Goal: Task Accomplishment & Management: Complete application form

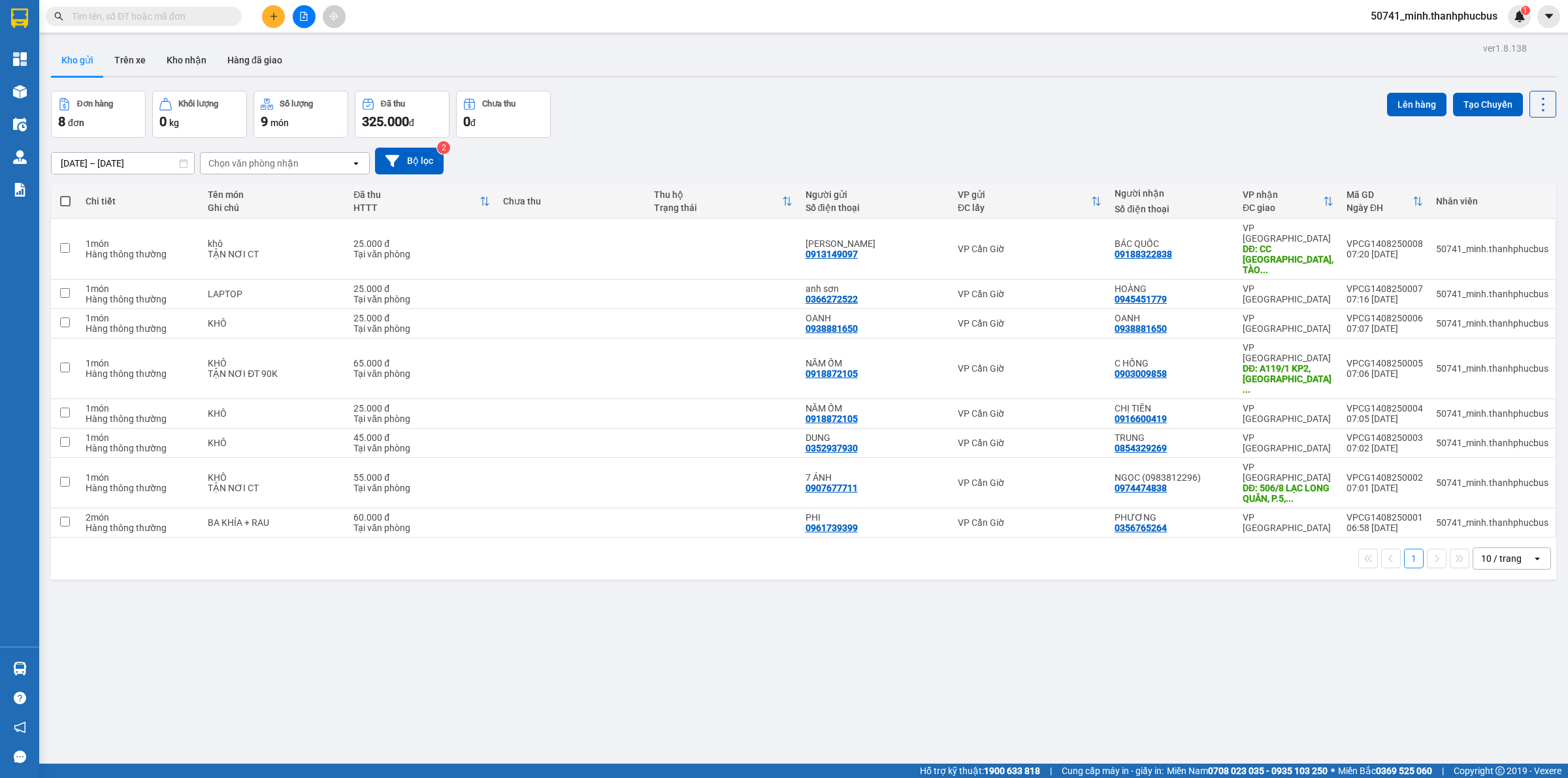
scroll to position [0, 31]
click at [66, 199] on span at bounding box center [65, 201] width 10 height 10
click at [66, 194] on input "checkbox" at bounding box center [66, 194] width 0 height 0
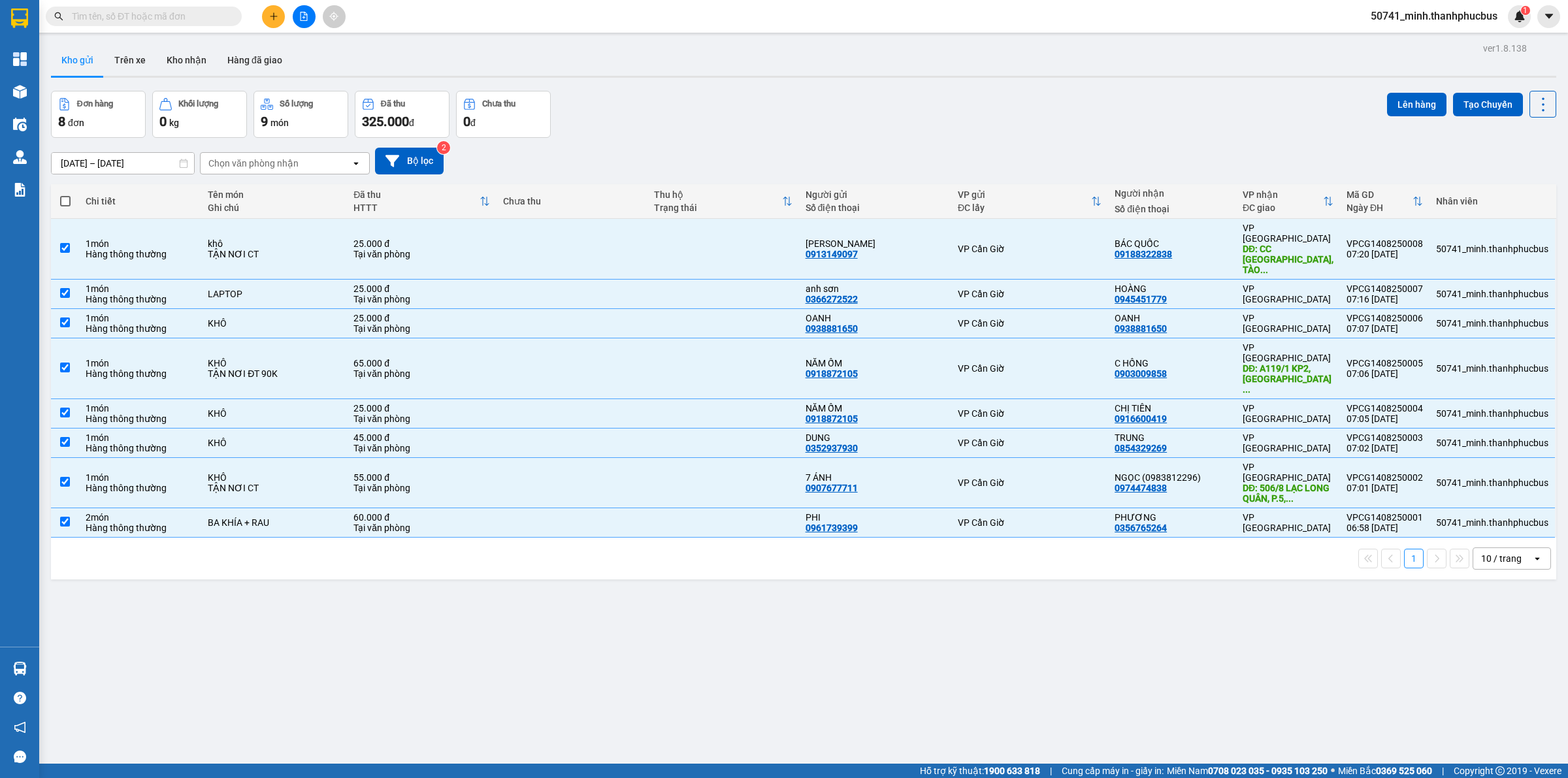
checkbox input "true"
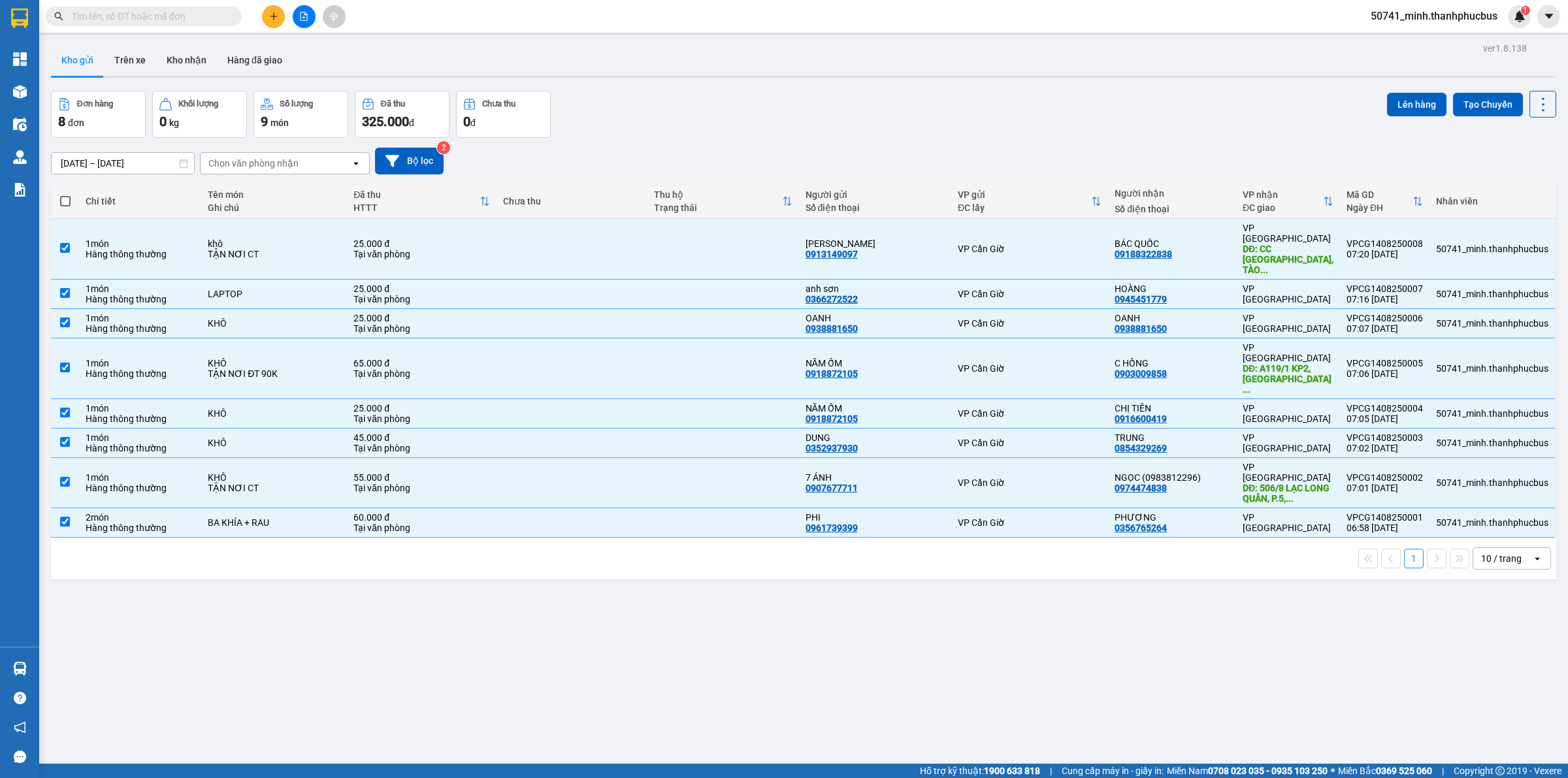
checkbox input "true"
click at [1395, 97] on button "Lên hàng" at bounding box center [1417, 105] width 59 height 23
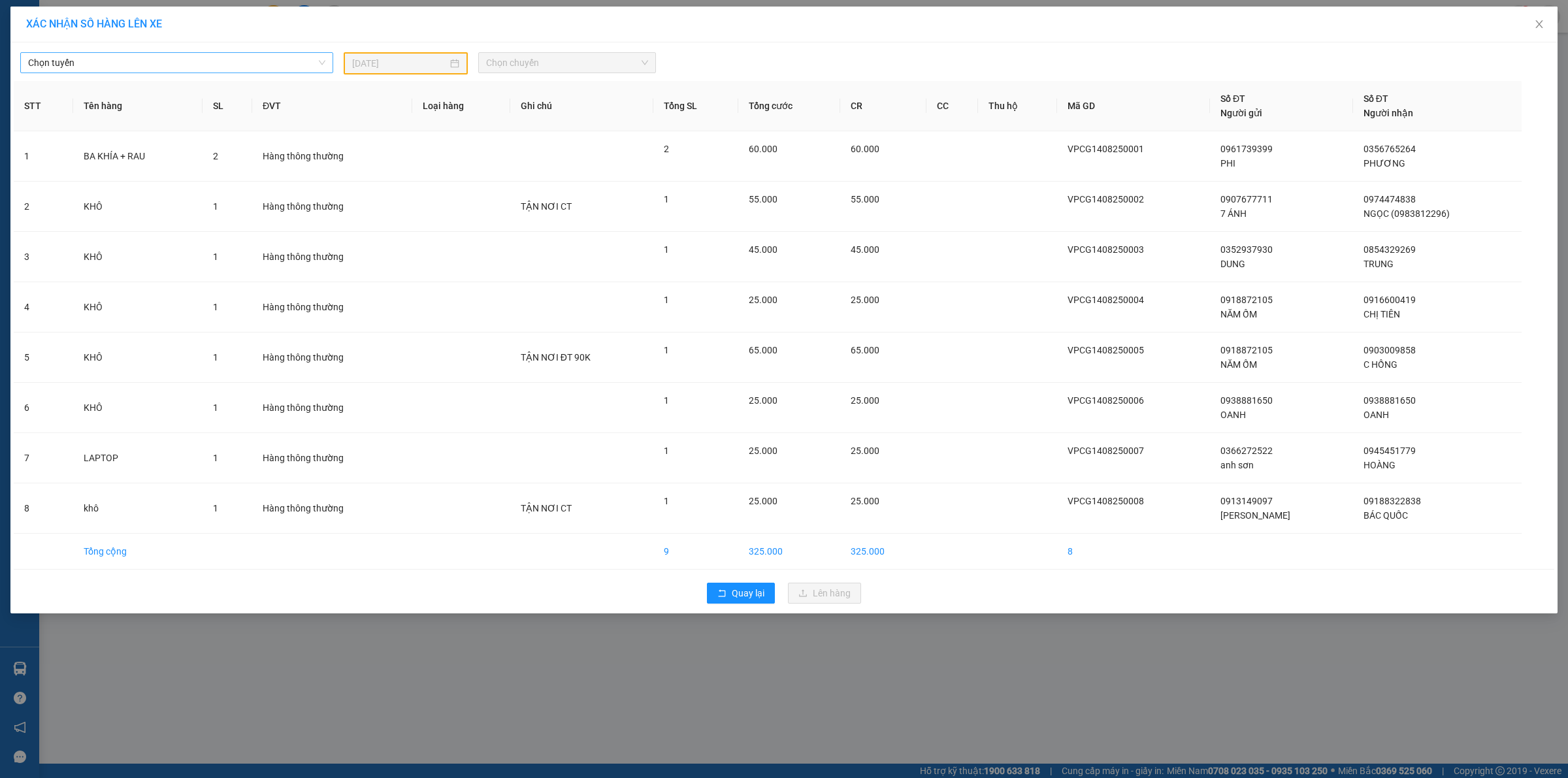
click at [308, 58] on span "Chọn tuyến" at bounding box center [176, 62] width 298 height 20
click at [51, 102] on div "Cần Giờ - [GEOGRAPHIC_DATA]" at bounding box center [176, 109] width 313 height 21
click at [450, 62] on div "[DATE]" at bounding box center [405, 63] width 107 height 14
click at [458, 182] on div "14" at bounding box center [458, 178] width 16 height 16
type input "[DATE]"
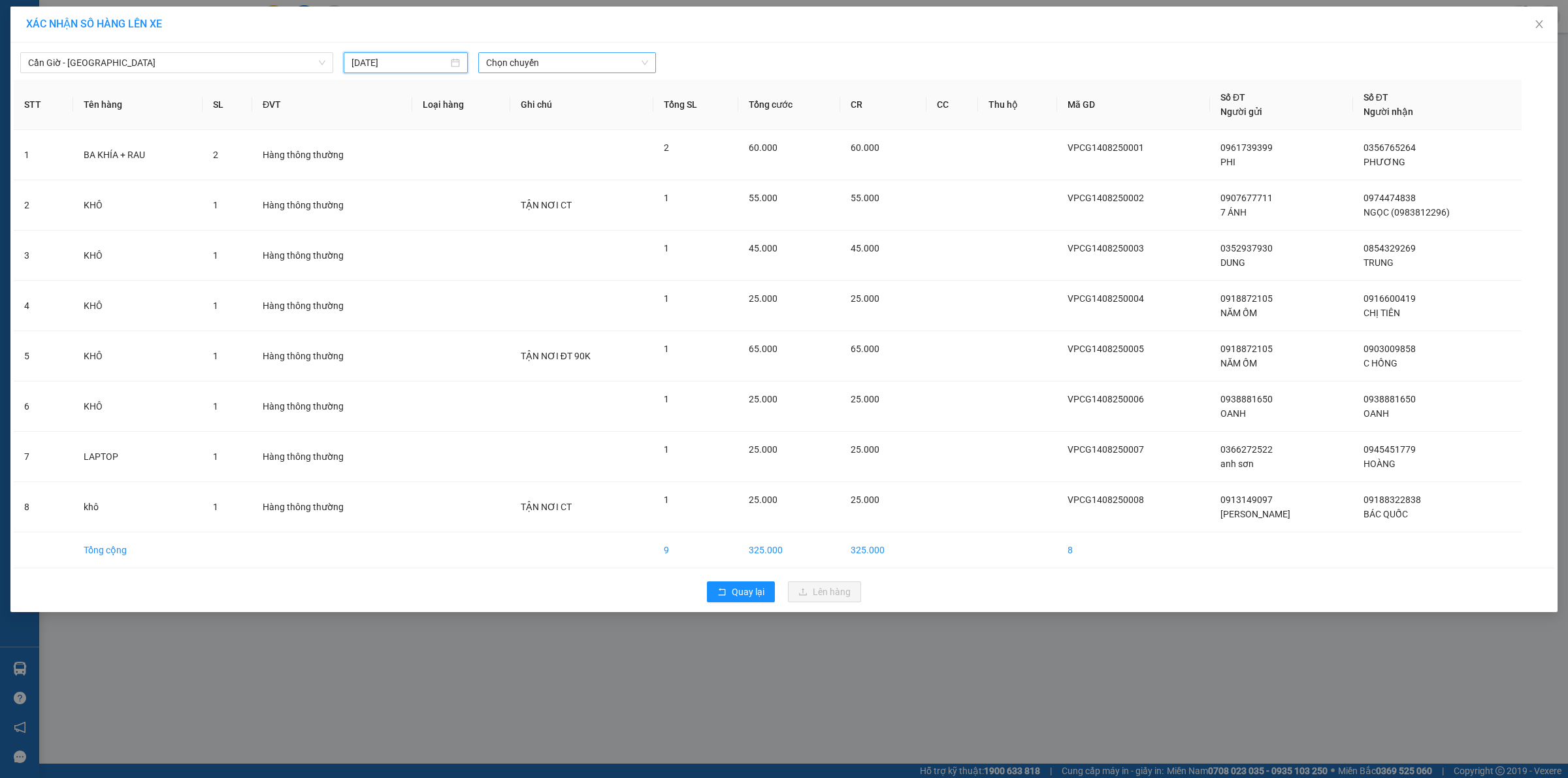
click at [542, 56] on span "Chọn chuyến" at bounding box center [567, 62] width 162 height 20
click at [529, 125] on div "08:00" at bounding box center [536, 130] width 102 height 14
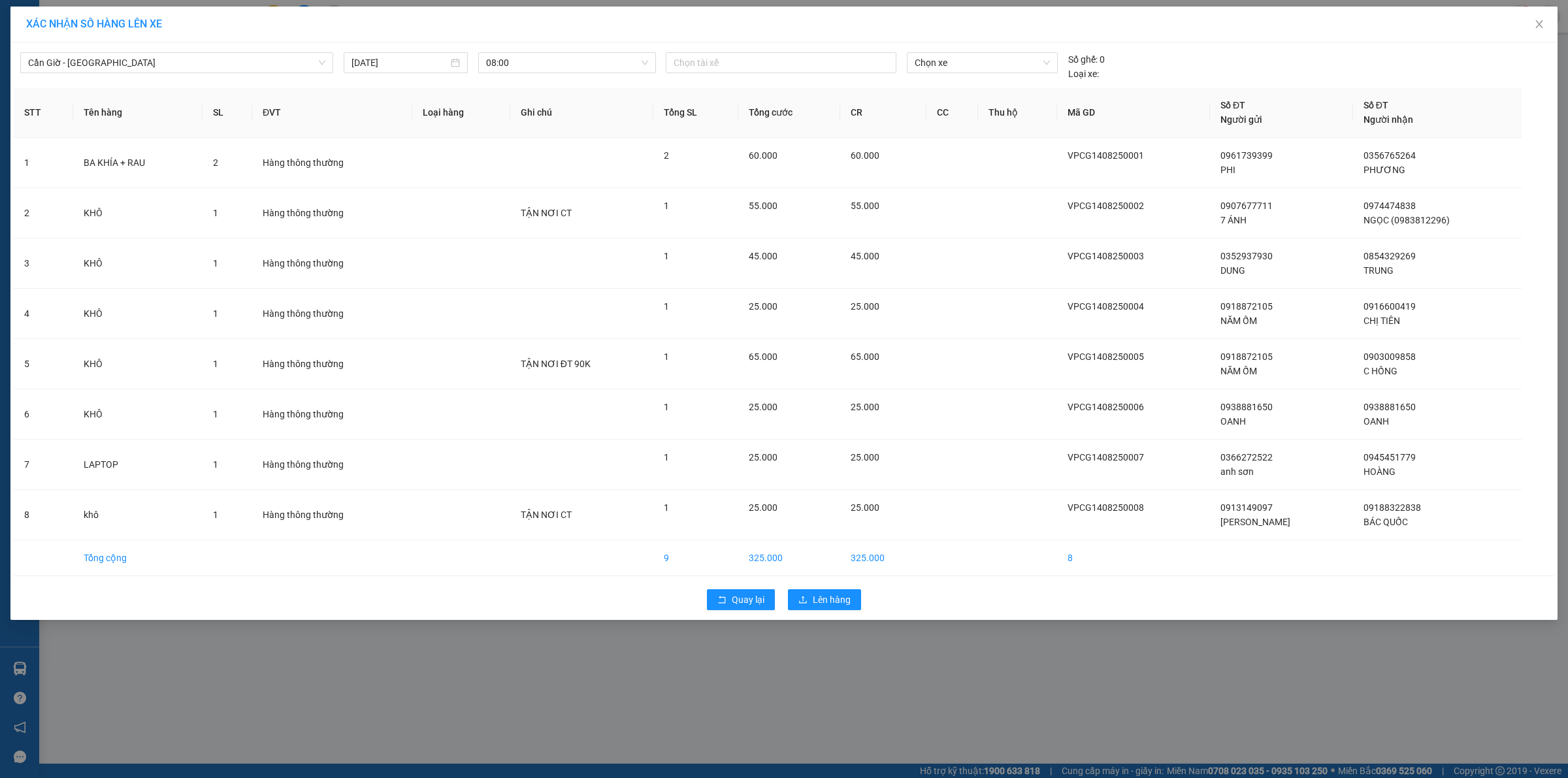
click at [946, 50] on div "Cần Giờ - [GEOGRAPHIC_DATA] [DATE] 08:00 Chọn tài xế Chọn xe Số ghế: 0 Loại xe:" at bounding box center [784, 63] width 1541 height 35
click at [946, 58] on span "Chọn xe" at bounding box center [982, 62] width 134 height 20
click at [984, 171] on div "51B-180.16" at bounding box center [982, 173] width 134 height 14
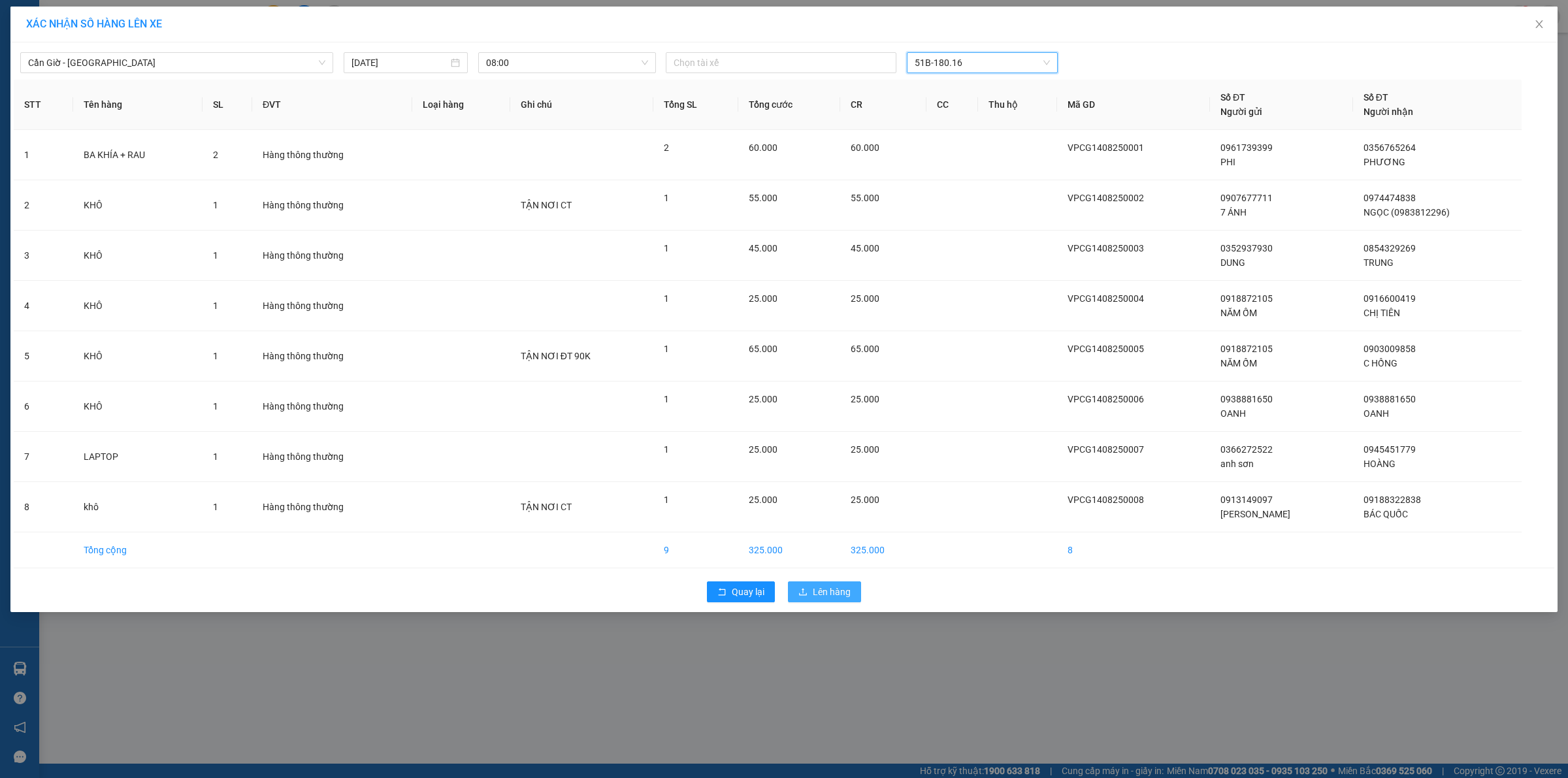
click at [823, 598] on span "Lên hàng" at bounding box center [832, 592] width 38 height 14
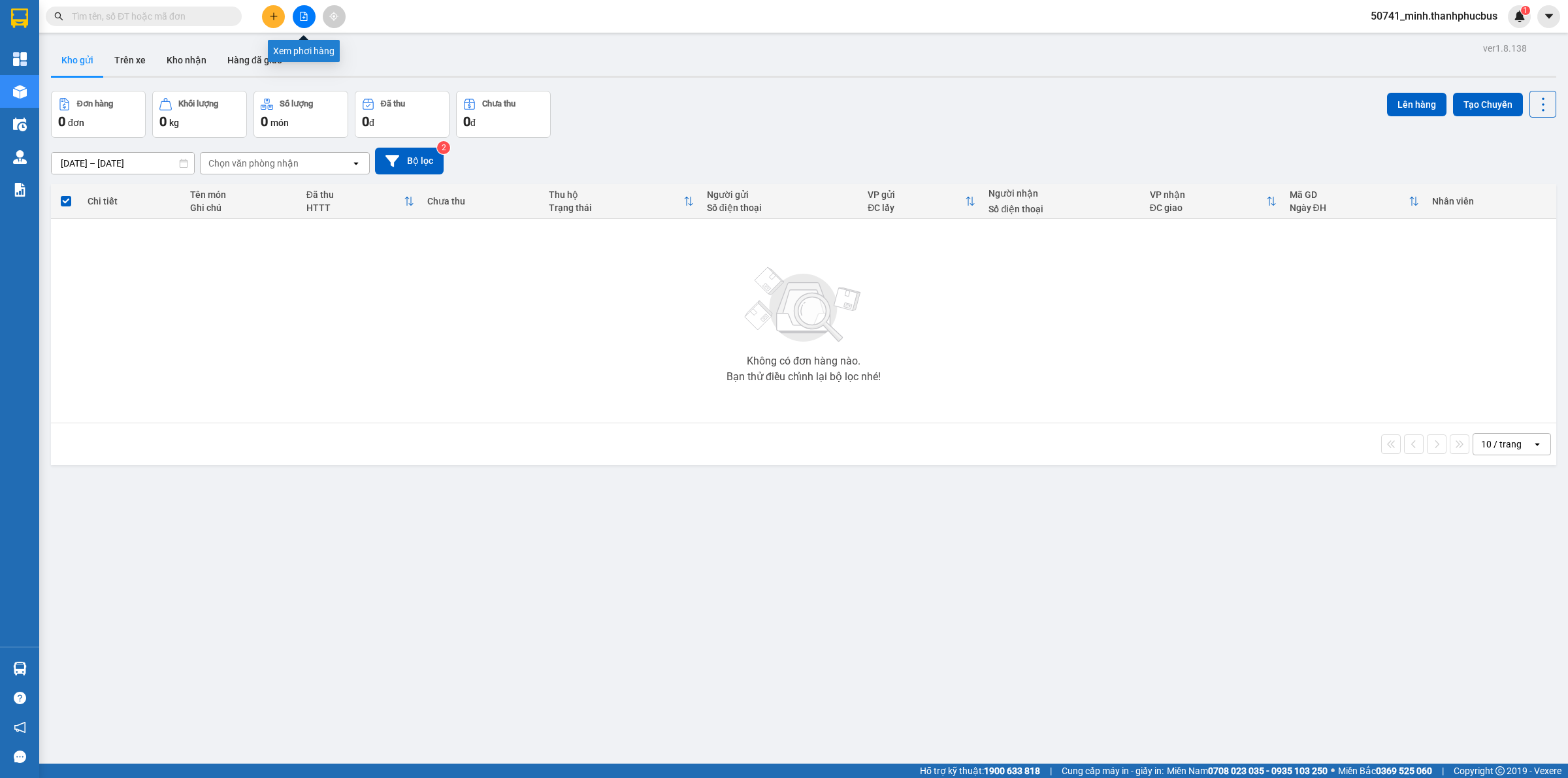
click at [301, 21] on button at bounding box center [304, 16] width 23 height 23
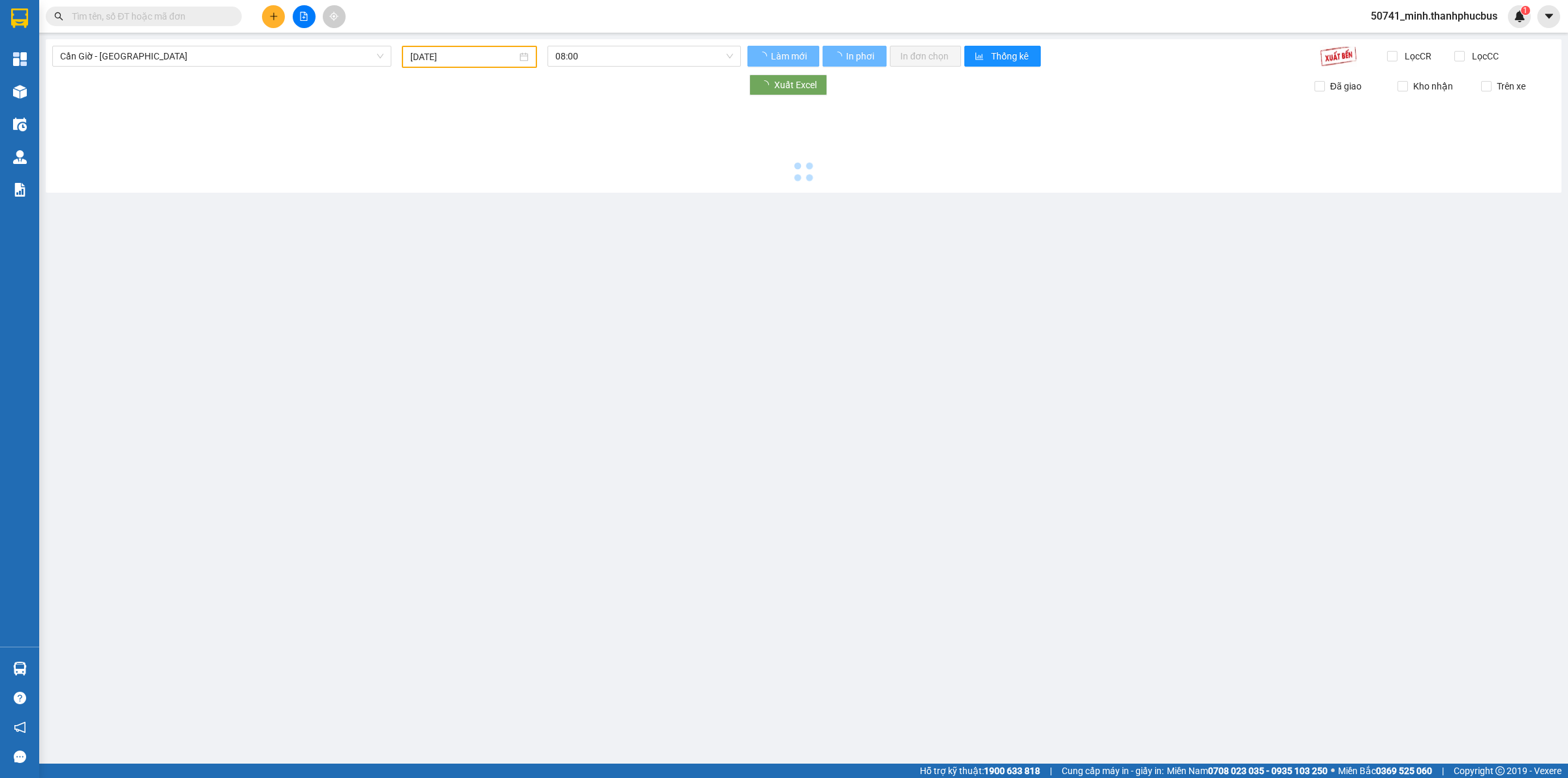
type input "[DATE]"
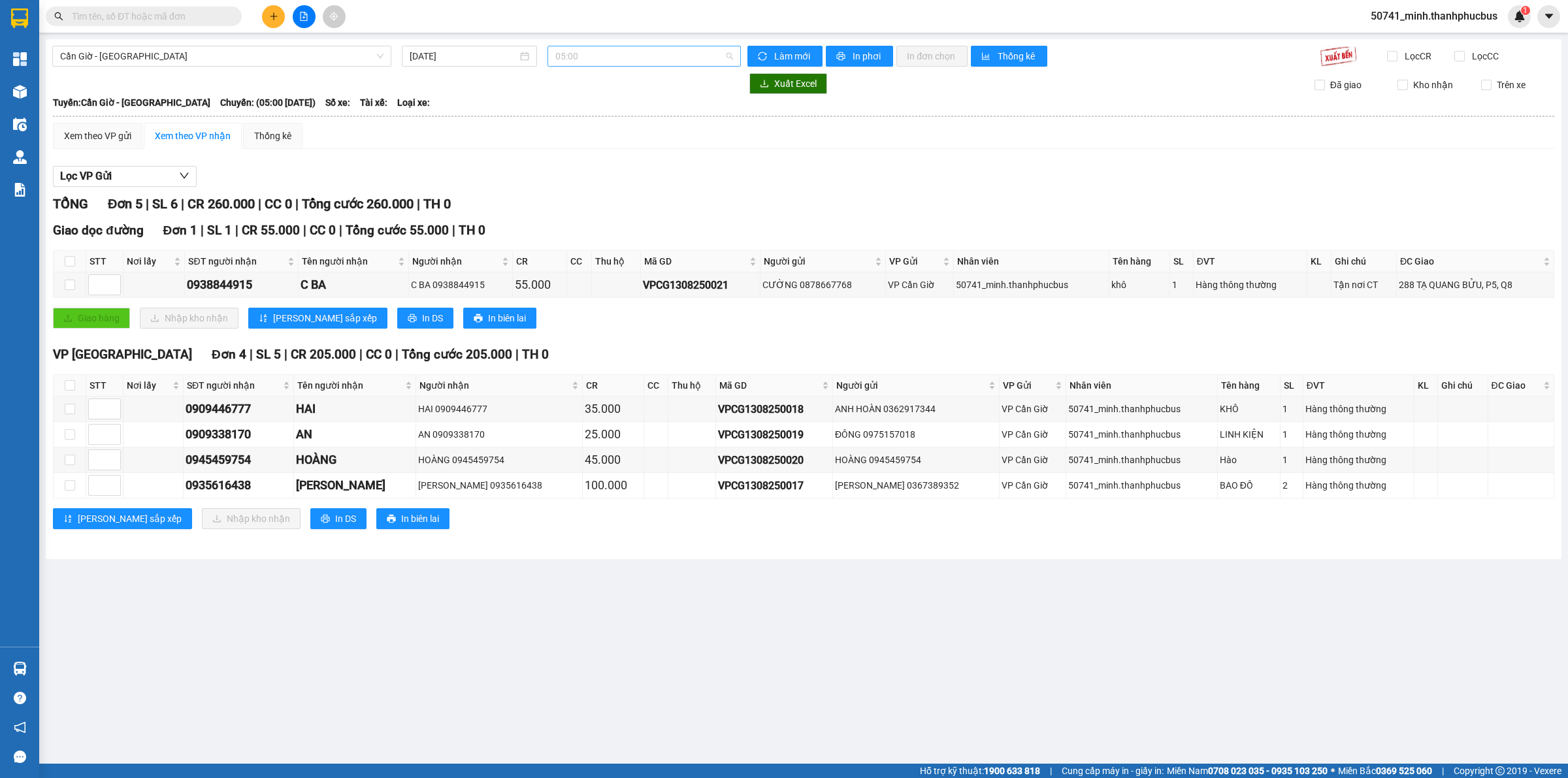
click at [579, 54] on span "05:00" at bounding box center [644, 55] width 178 height 20
click at [609, 56] on span "05:00" at bounding box center [644, 55] width 178 height 20
drag, startPoint x: 619, startPoint y: 49, endPoint x: 598, endPoint y: 72, distance: 31.1
click at [616, 56] on span "05:00" at bounding box center [644, 55] width 178 height 20
click at [578, 121] on div "08:00 - 51B-180.16" at bounding box center [606, 124] width 102 height 14
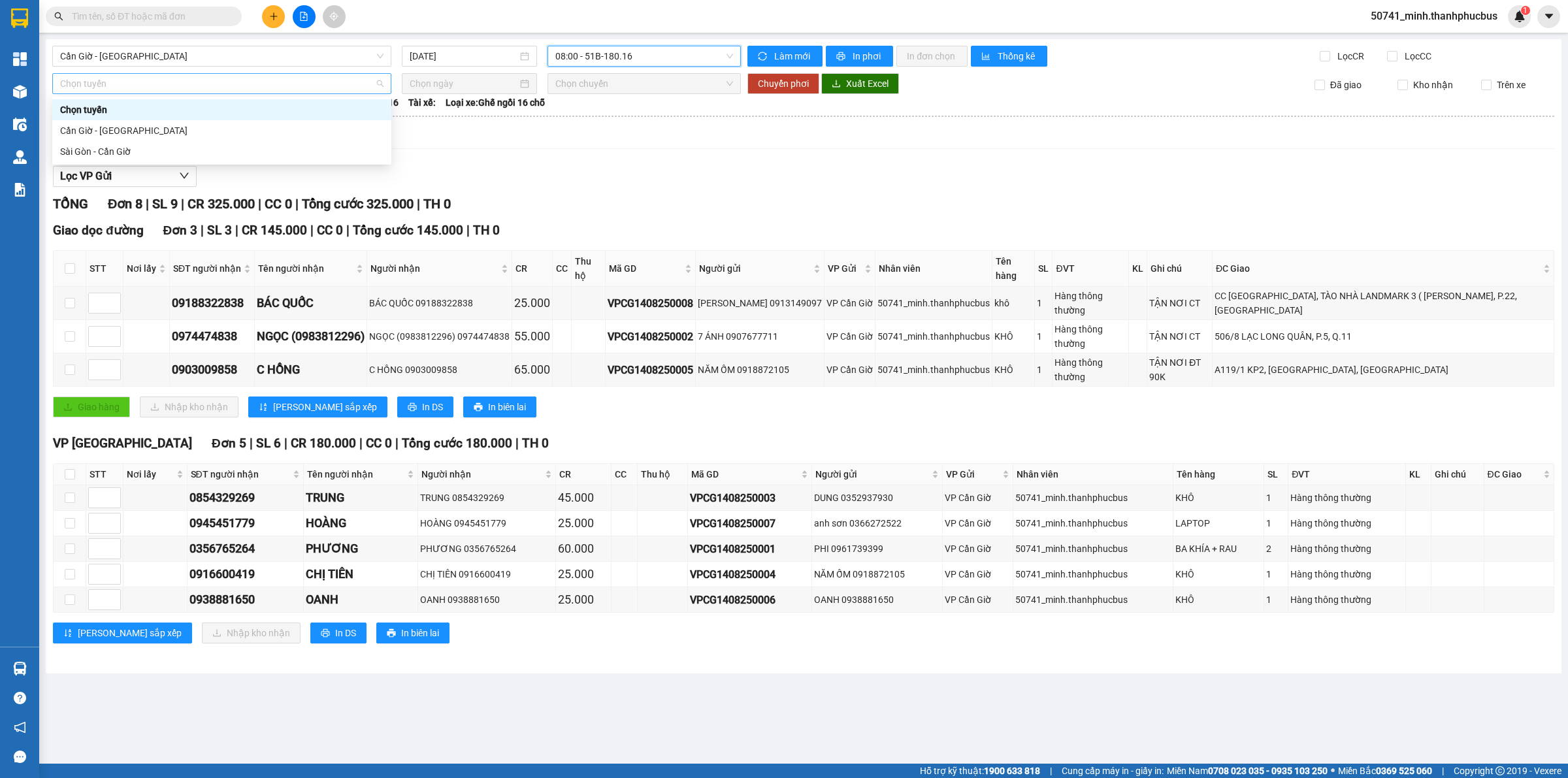
click at [302, 76] on span "Chọn tuyến" at bounding box center [222, 84] width 323 height 20
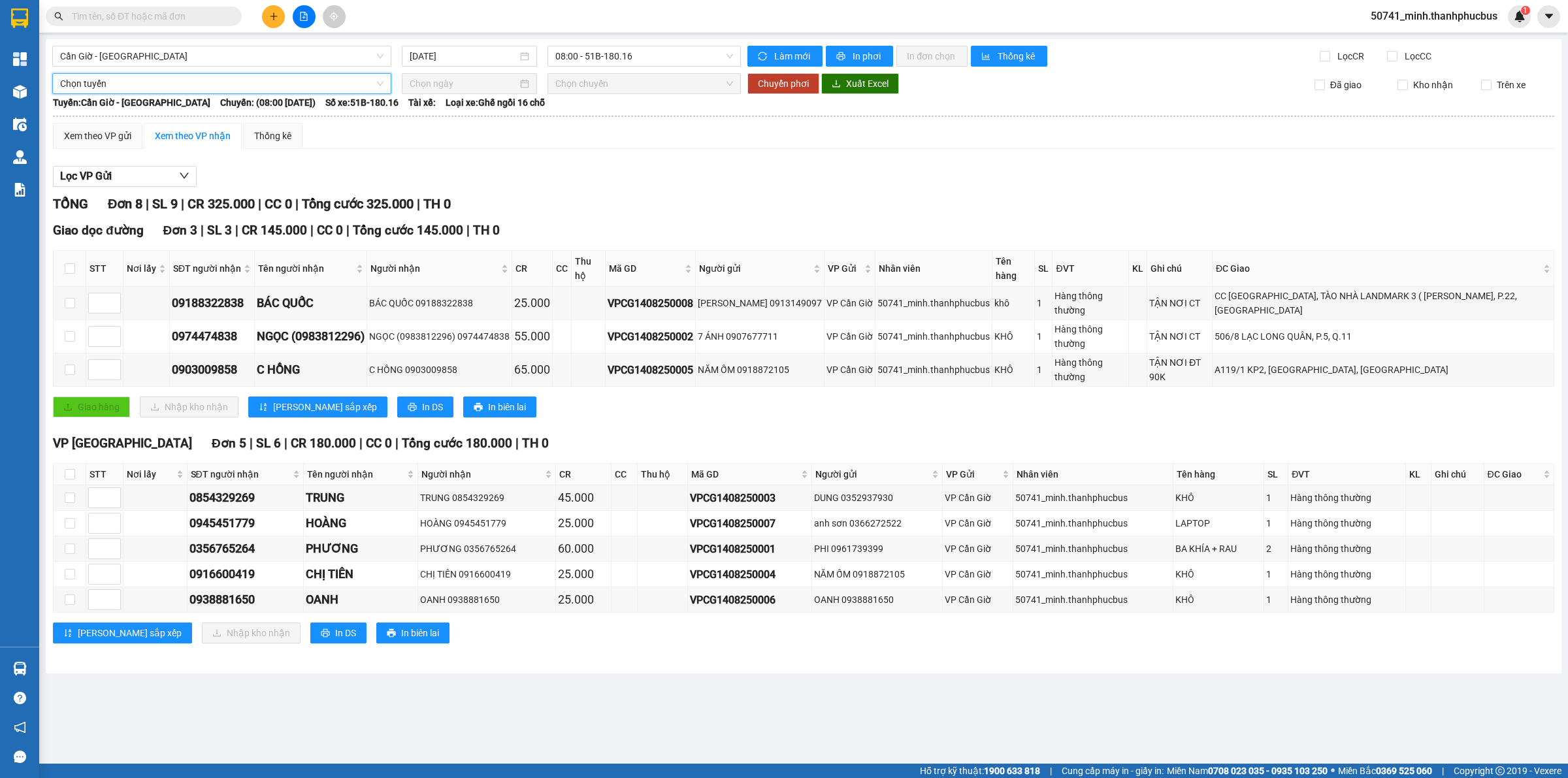
click at [310, 74] on span "Chọn tuyến" at bounding box center [222, 84] width 323 height 20
click at [701, 52] on span "08:00 - 51B-180.16" at bounding box center [644, 55] width 178 height 20
click at [606, 99] on div "05:00" at bounding box center [606, 103] width 102 height 14
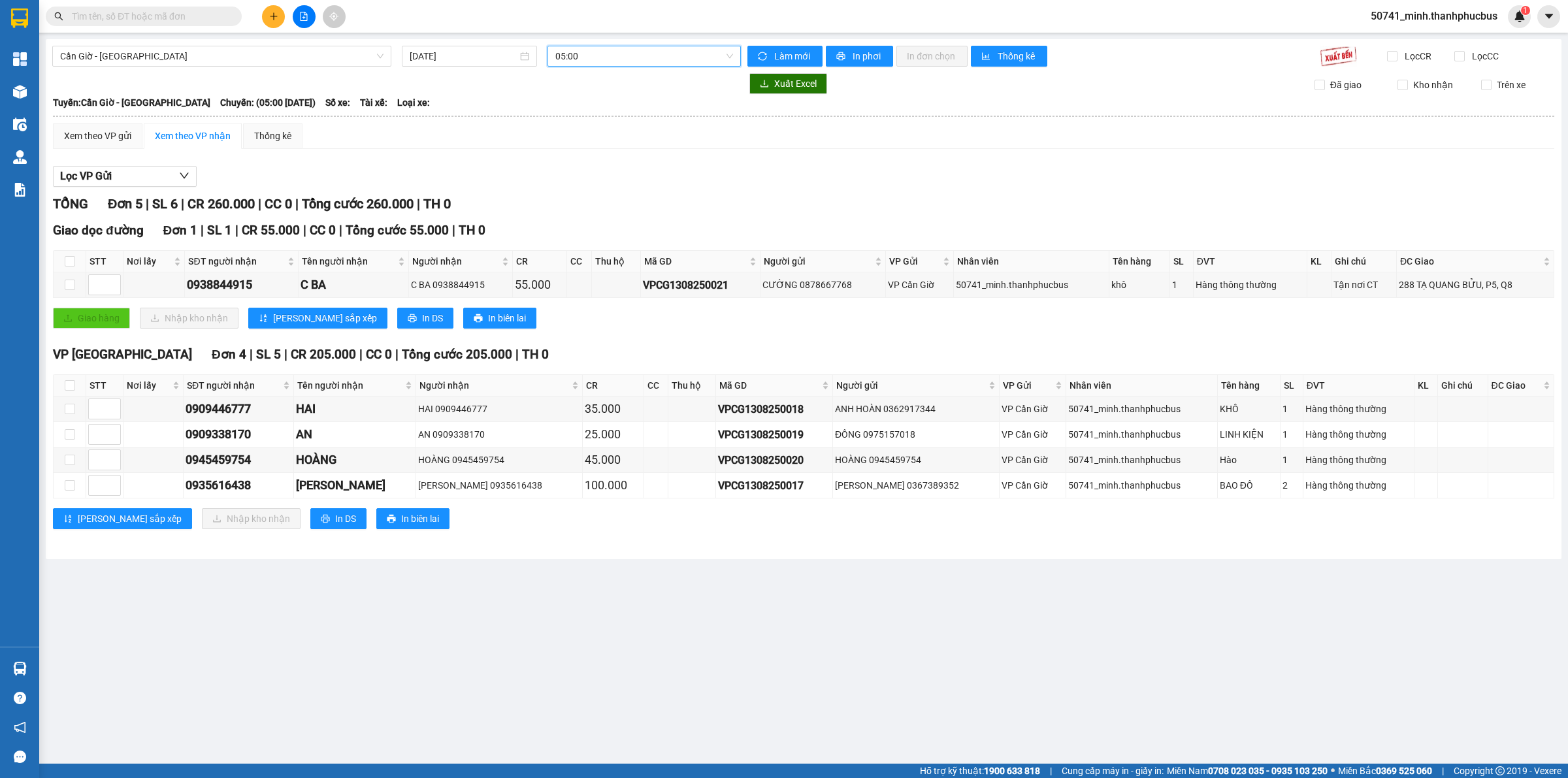
click at [686, 49] on span "05:00" at bounding box center [644, 55] width 178 height 20
click at [625, 121] on div "08:00 - 51B-180.16" at bounding box center [606, 124] width 102 height 14
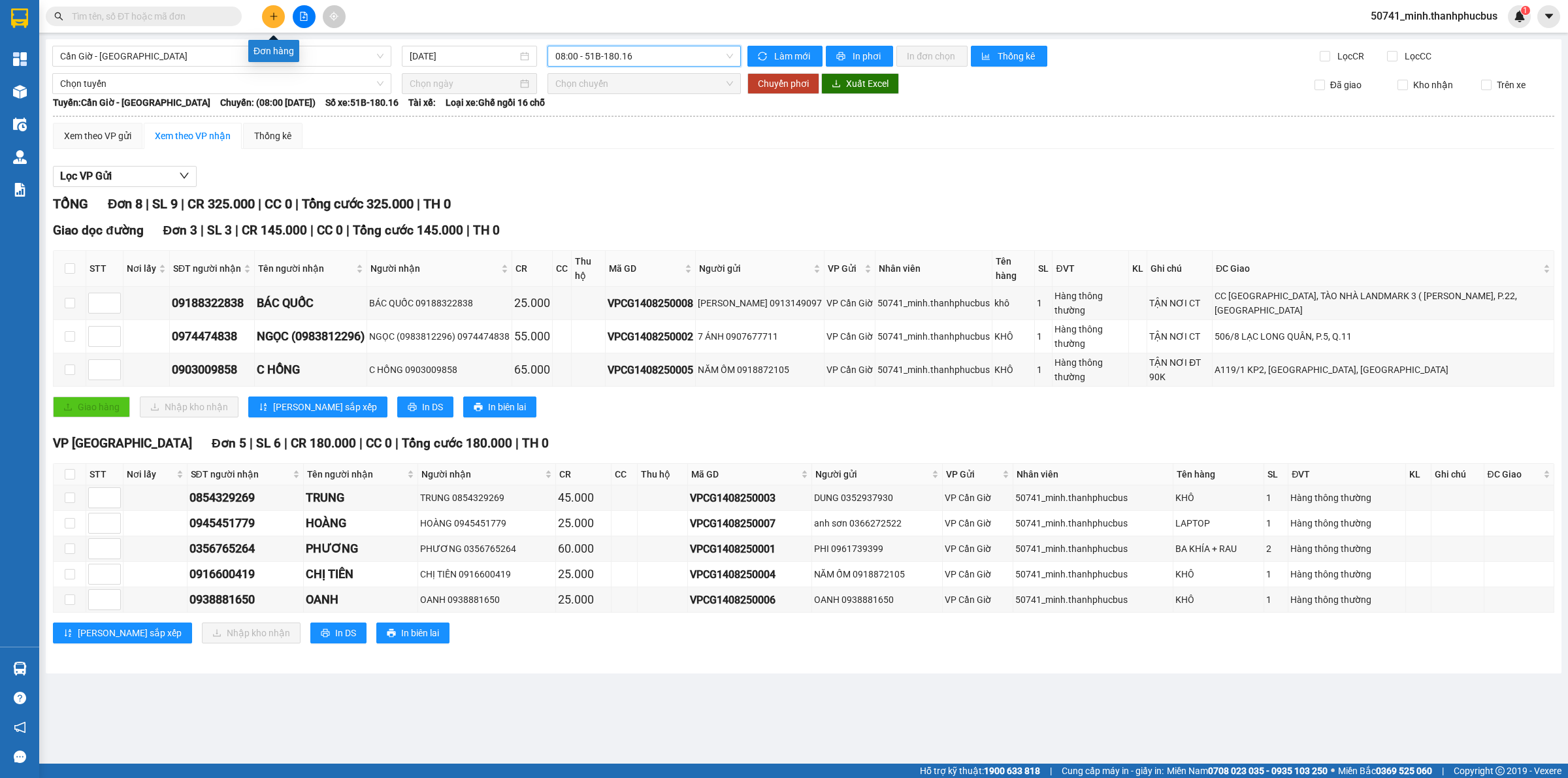
click at [272, 22] on button at bounding box center [273, 16] width 23 height 23
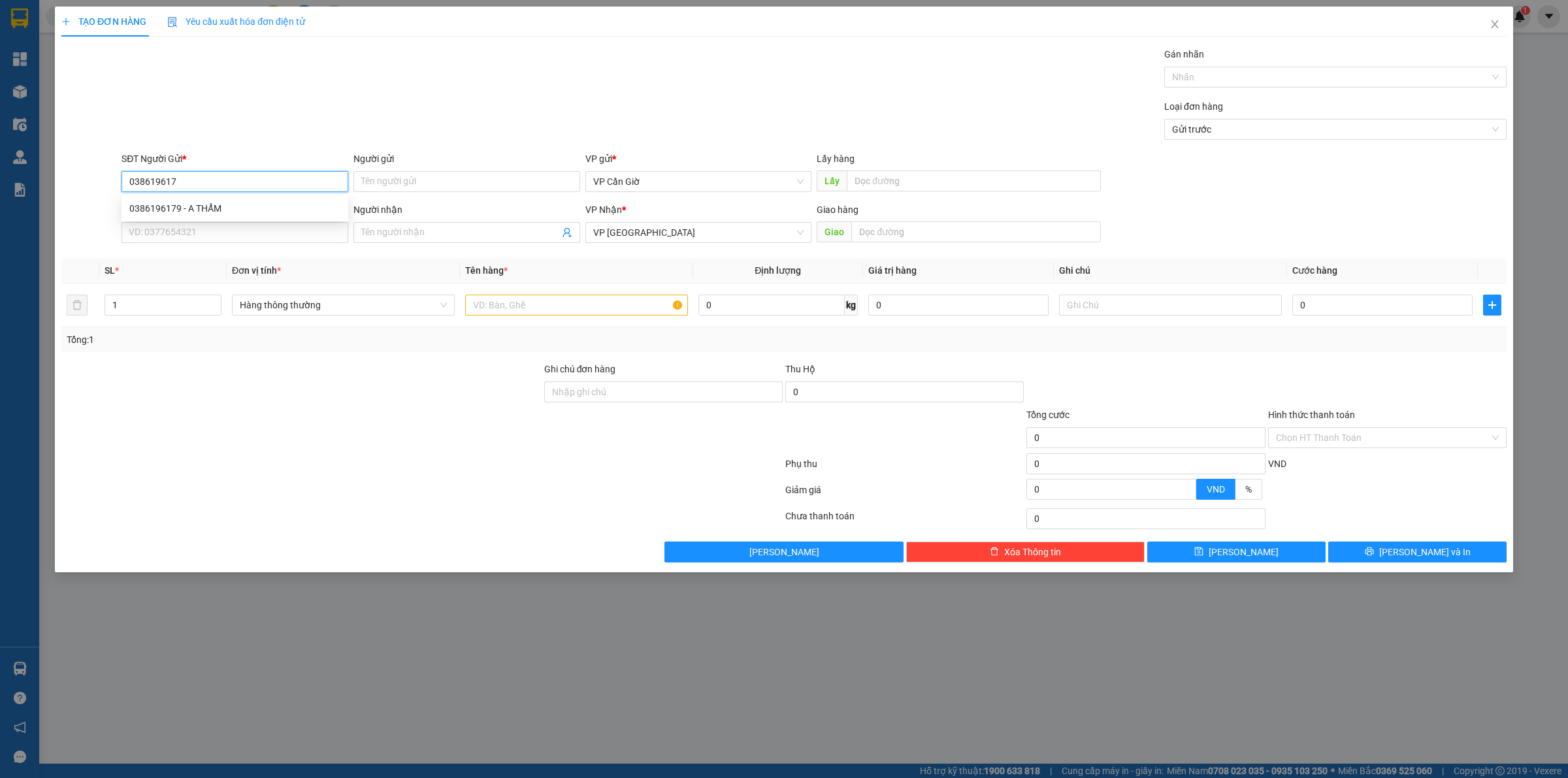
type input "0386196179"
click at [214, 203] on div "0386196179 - A THẨM" at bounding box center [235, 209] width 211 height 14
type input "A THẨM"
type input "25.000"
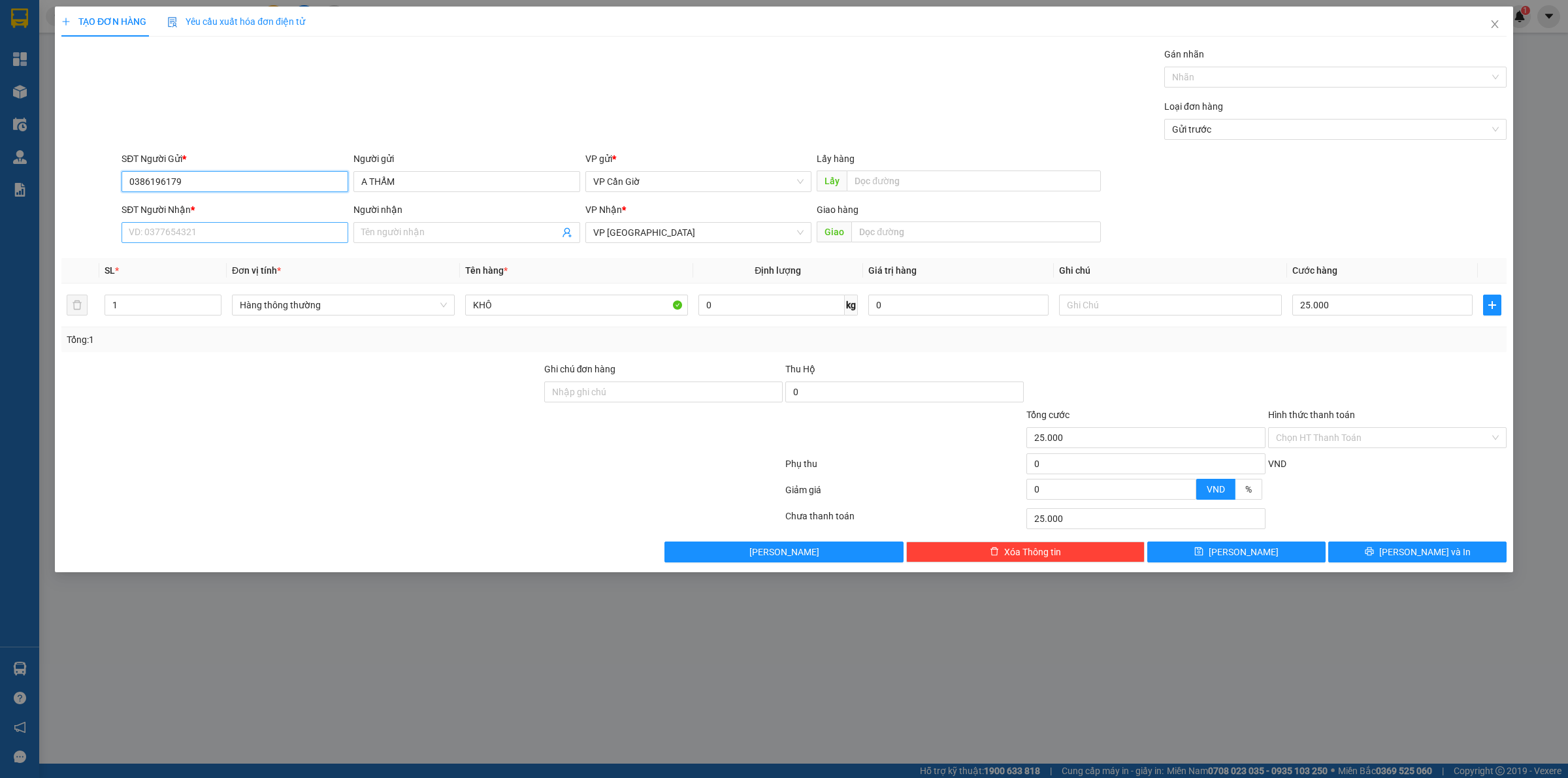
type input "0386196179"
click at [244, 230] on input "SĐT Người Nhận *" at bounding box center [235, 232] width 226 height 21
click at [242, 255] on div "0767559958 - [PERSON_NAME]" at bounding box center [235, 259] width 211 height 14
type input "0767559958"
type input "QUỲNH"
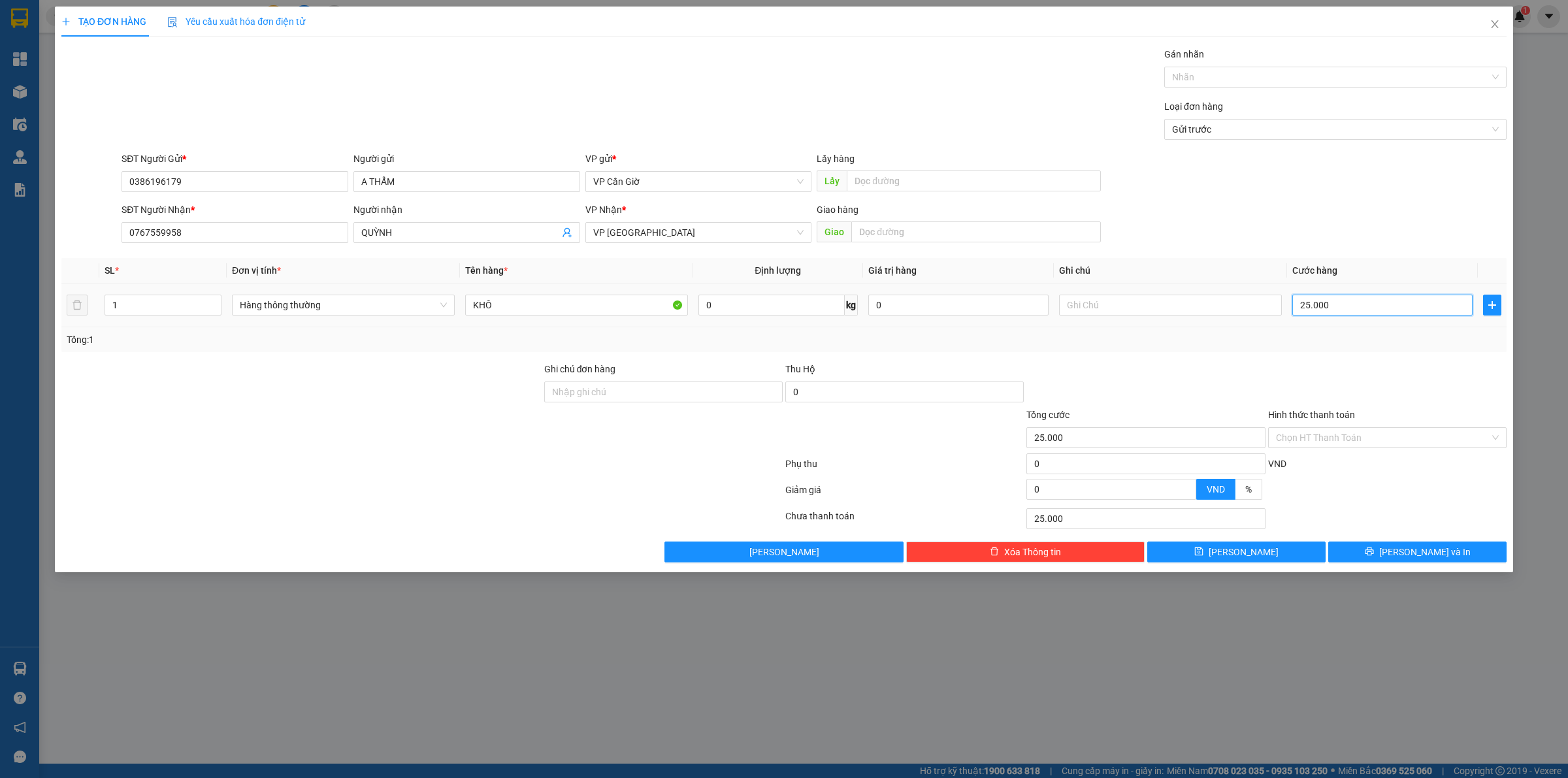
click at [1383, 312] on input "25.000" at bounding box center [1382, 305] width 180 height 21
type input "3"
type input "35"
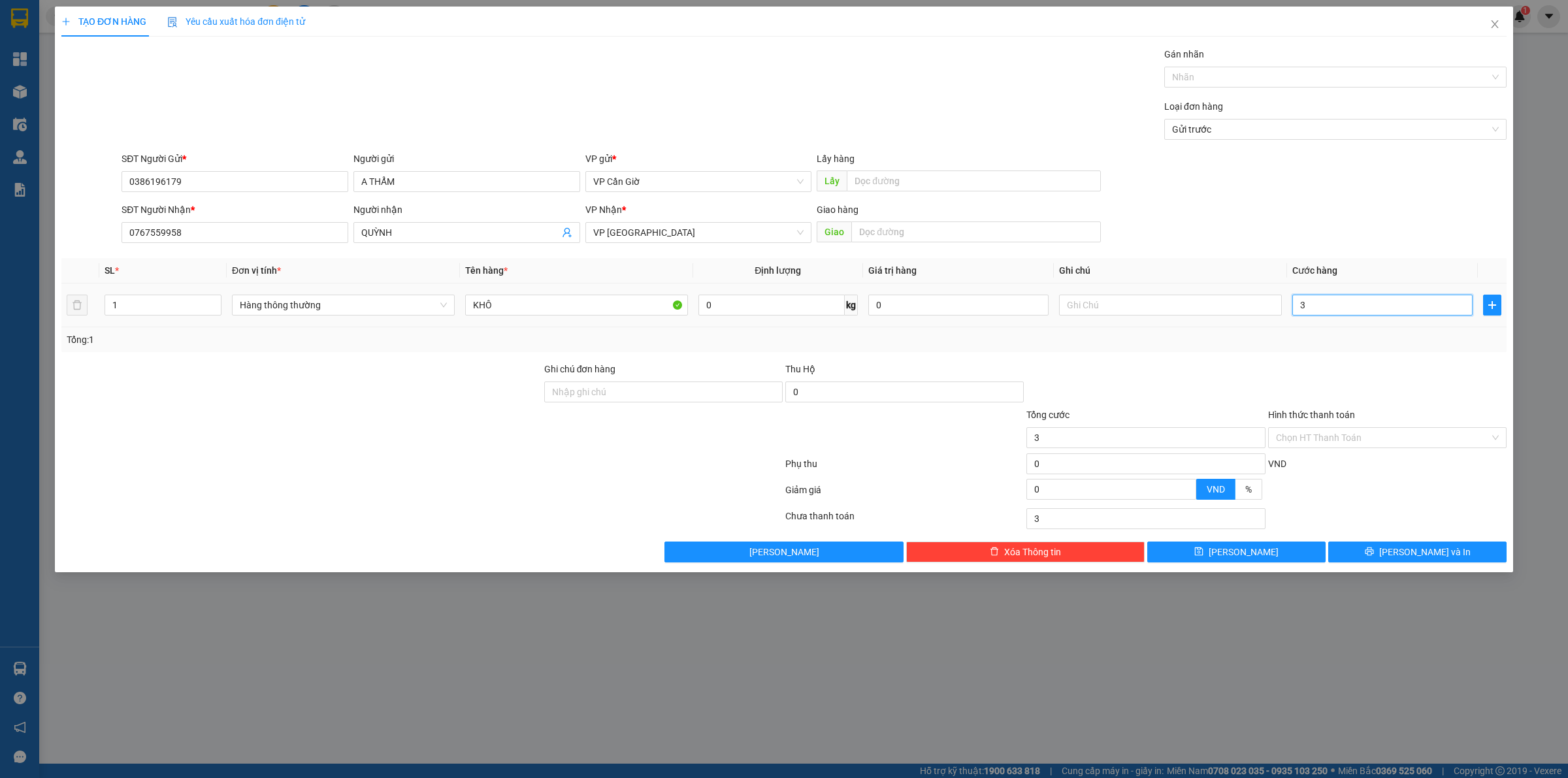
type input "35"
type input "350"
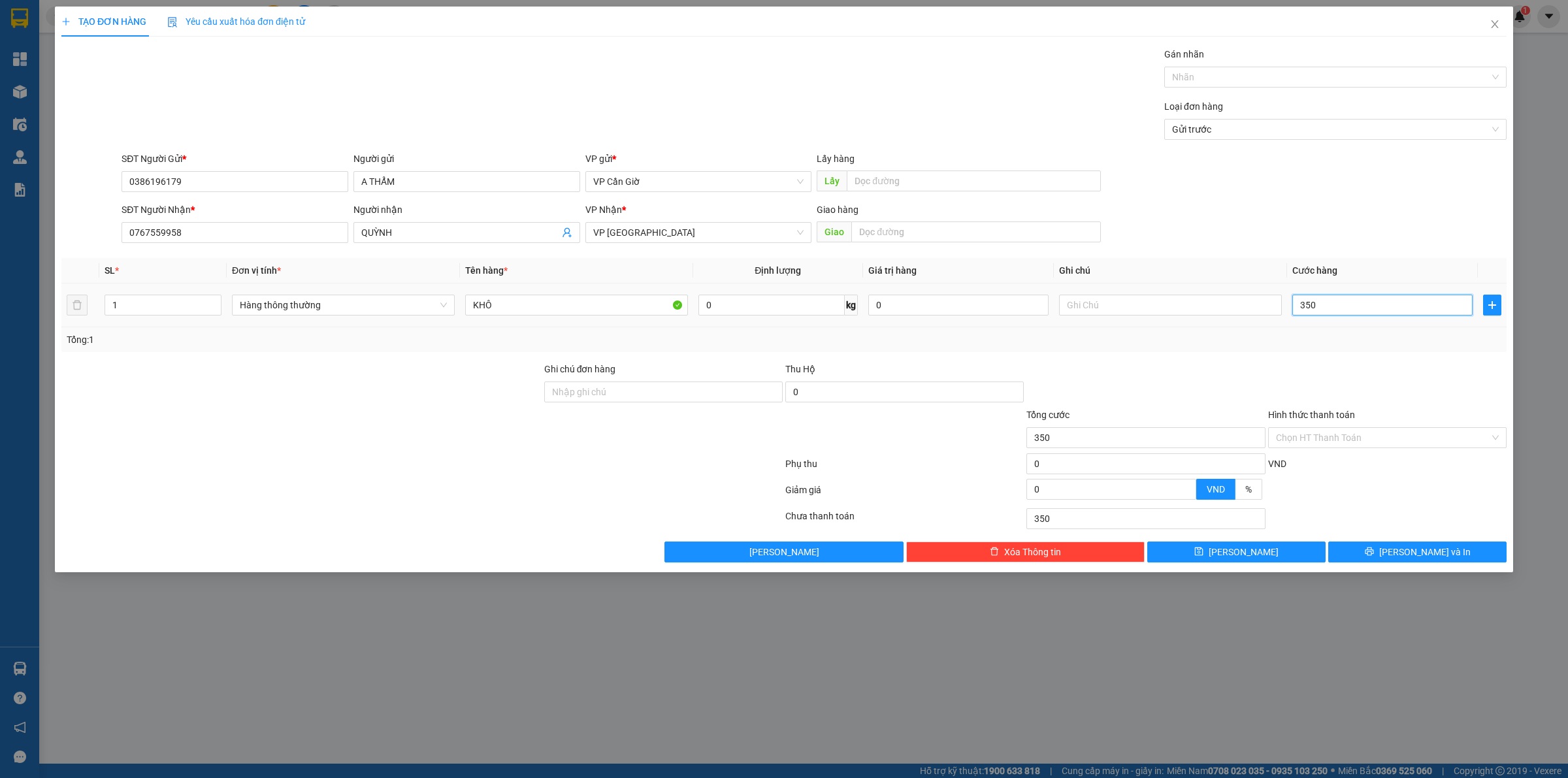
type input "3.500"
type input "35.000"
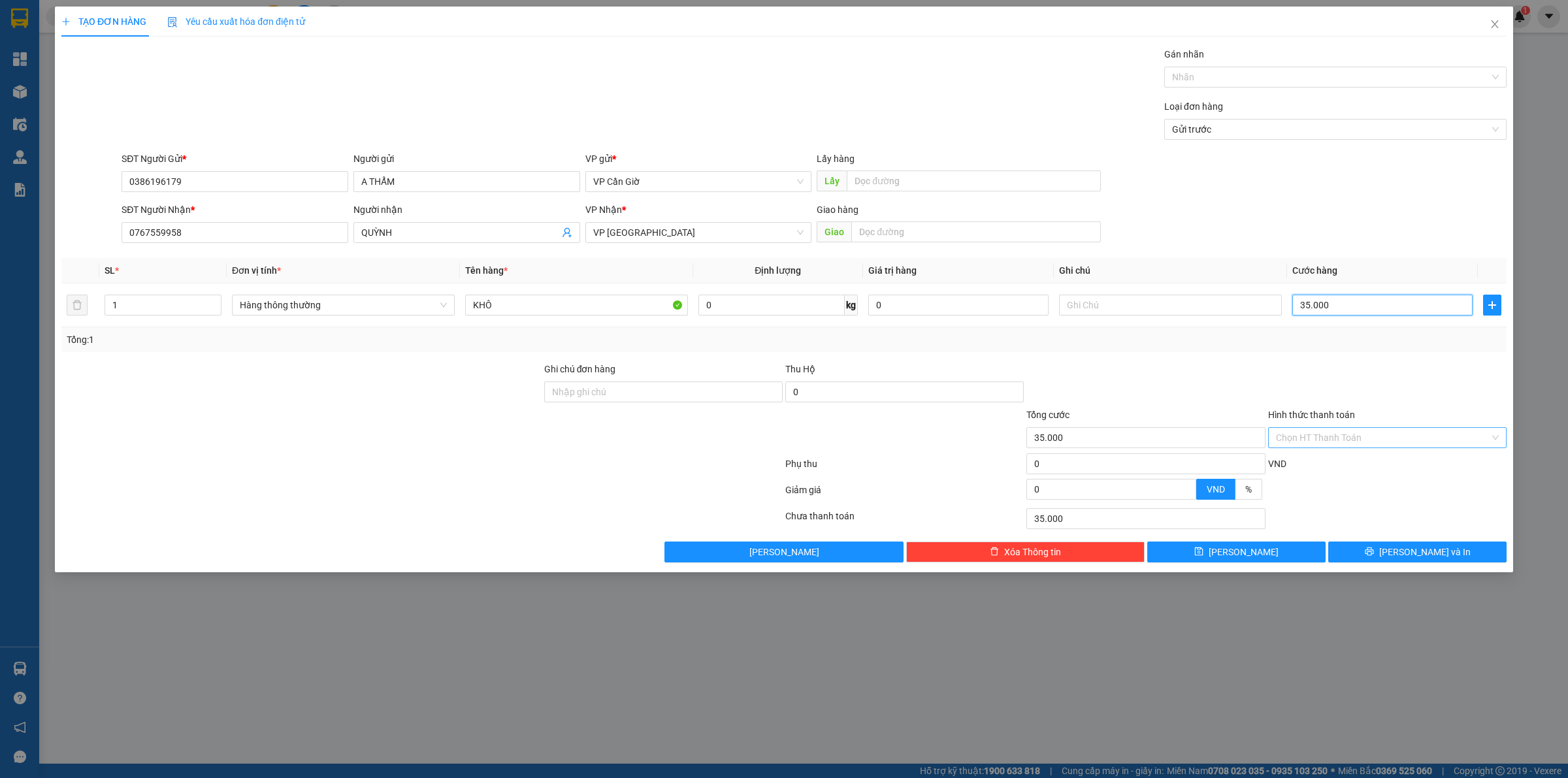
type input "35.000"
click at [1345, 430] on input "Hình thức thanh toán" at bounding box center [1383, 437] width 214 height 20
click at [1331, 465] on div "Tại văn phòng" at bounding box center [1387, 465] width 223 height 14
type input "0"
click at [1406, 560] on button "[PERSON_NAME] và In" at bounding box center [1417, 552] width 178 height 21
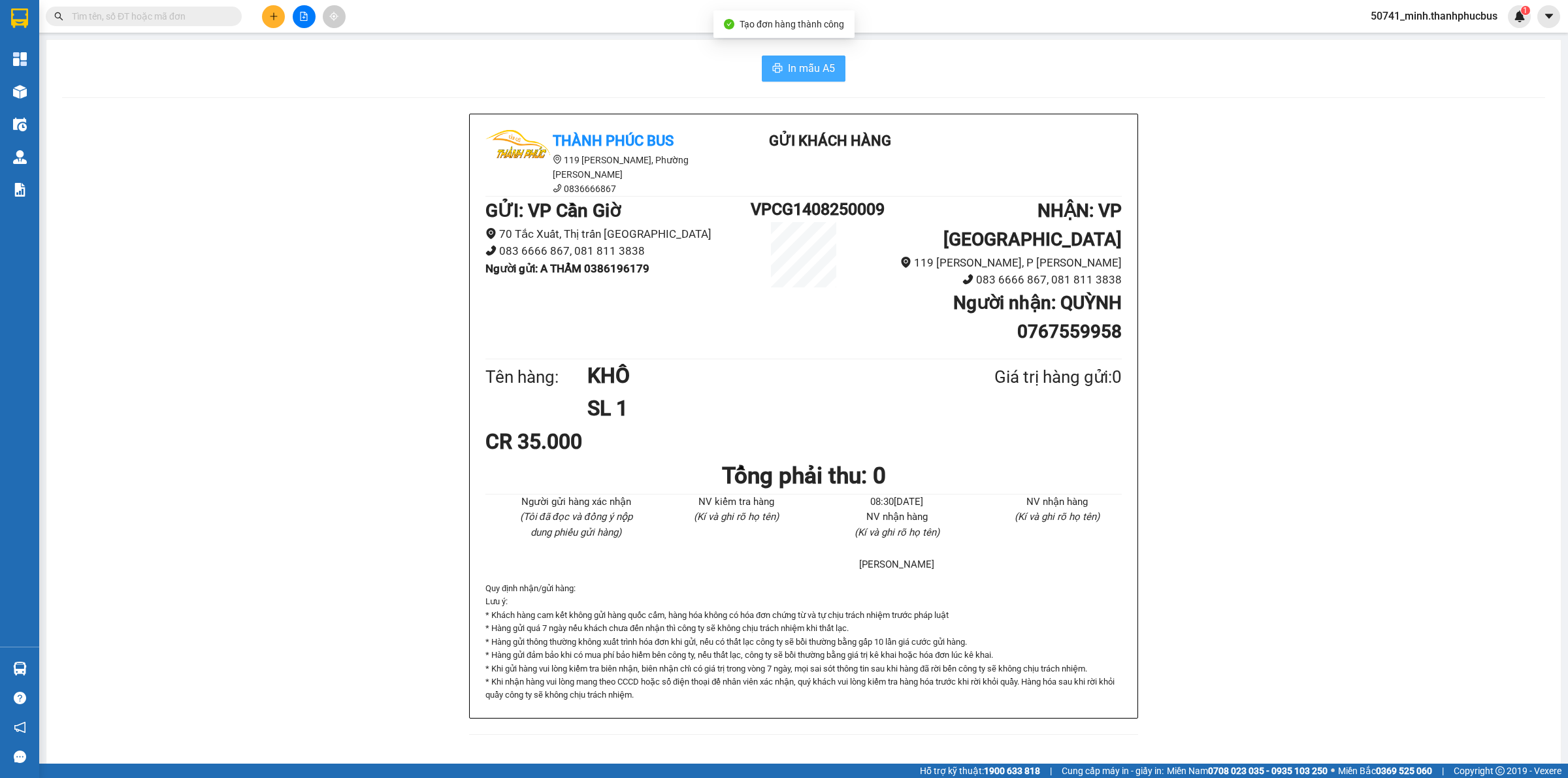
click at [808, 62] on span "In mẫu A5" at bounding box center [811, 68] width 47 height 16
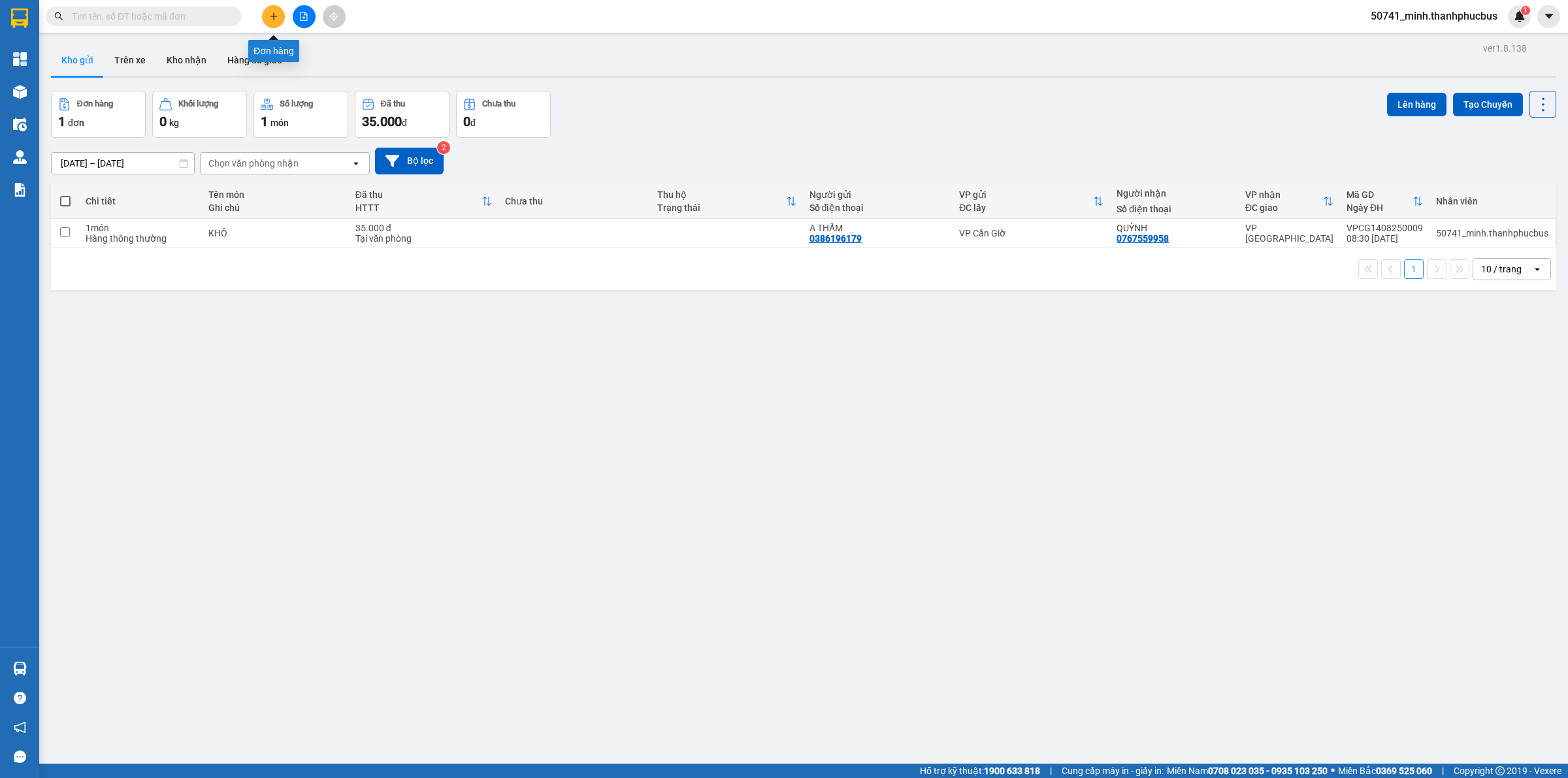
click at [278, 22] on button at bounding box center [273, 16] width 23 height 23
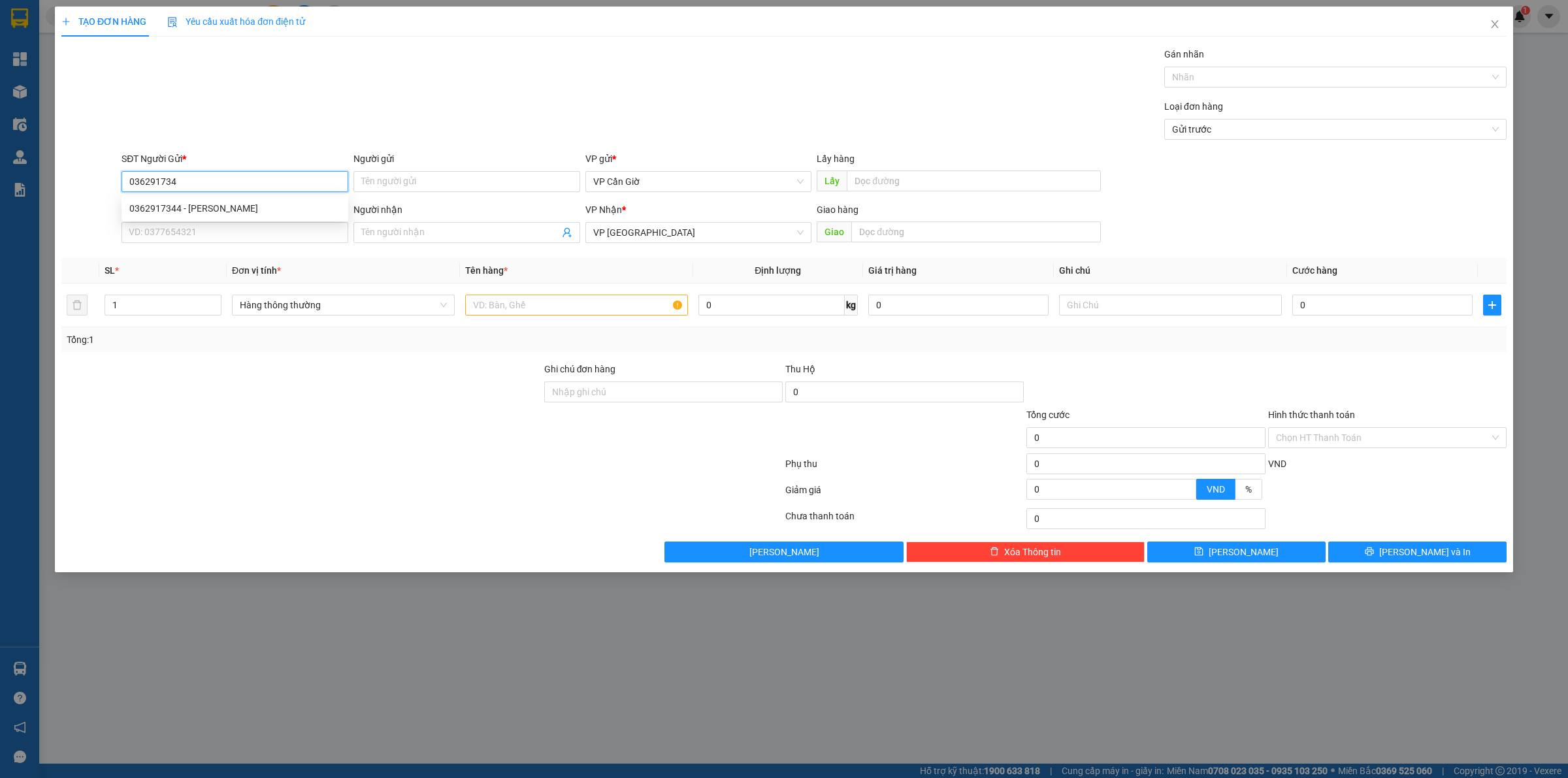
type input "0362917344"
click at [273, 211] on div "0362917344 - [PERSON_NAME]" at bounding box center [235, 209] width 211 height 14
type input "ANH HOÀN"
type input "35.000"
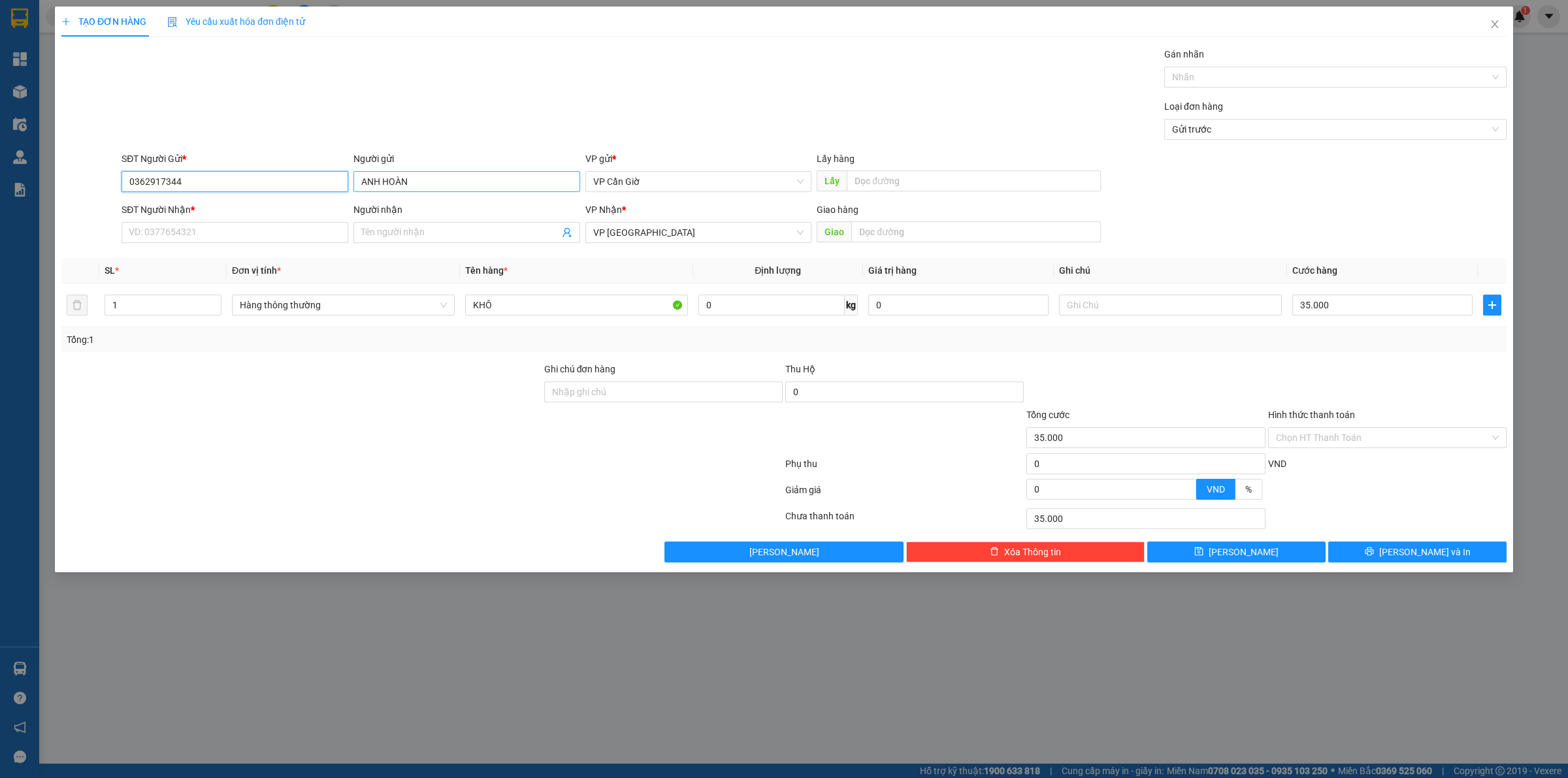
type input "0362917344"
click at [487, 172] on input "ANH HOÀN" at bounding box center [467, 181] width 226 height 21
type input "ANH HOÀNG"
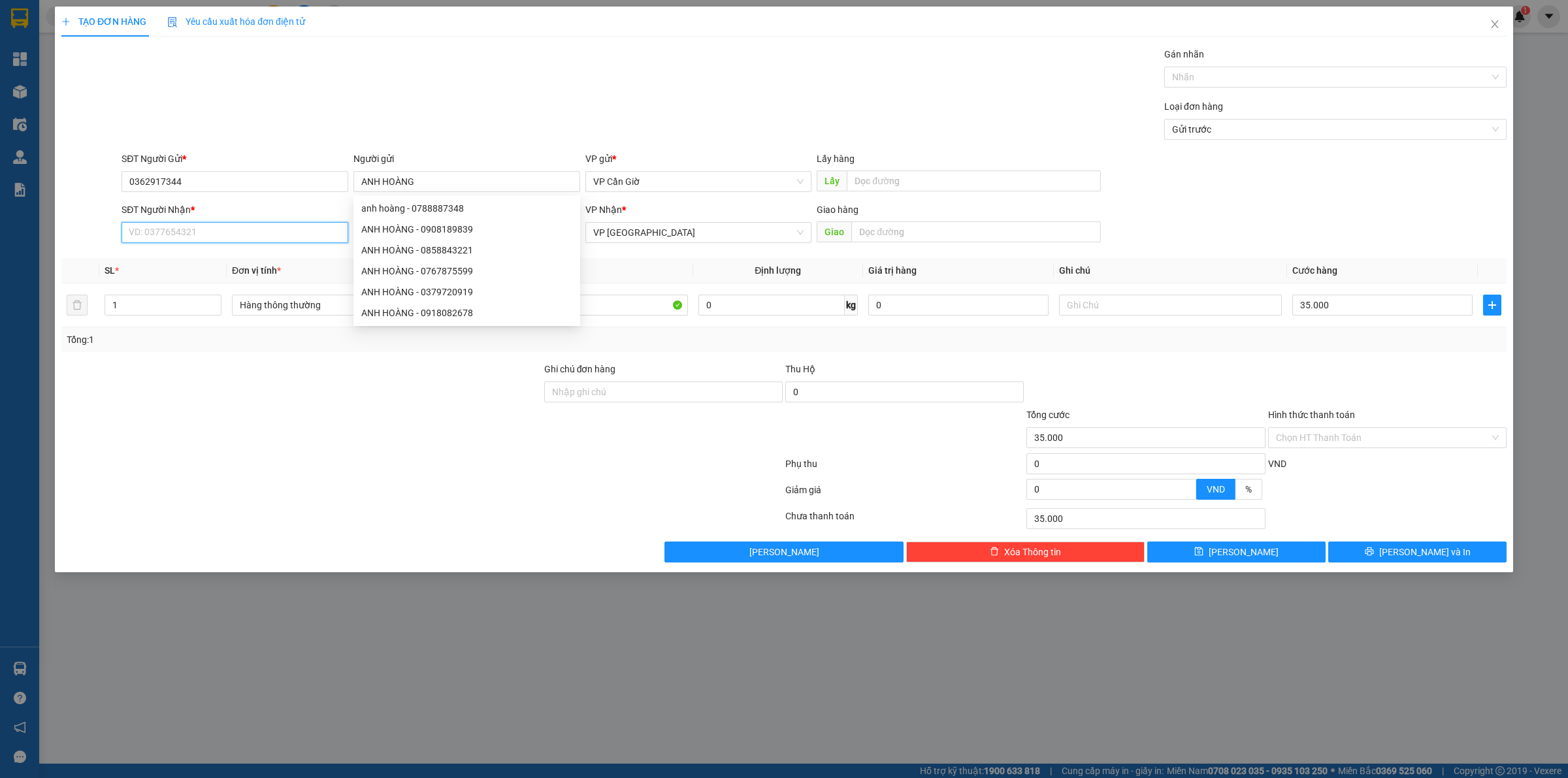
click at [254, 241] on input "SĐT Người Nhận *" at bounding box center [235, 232] width 226 height 21
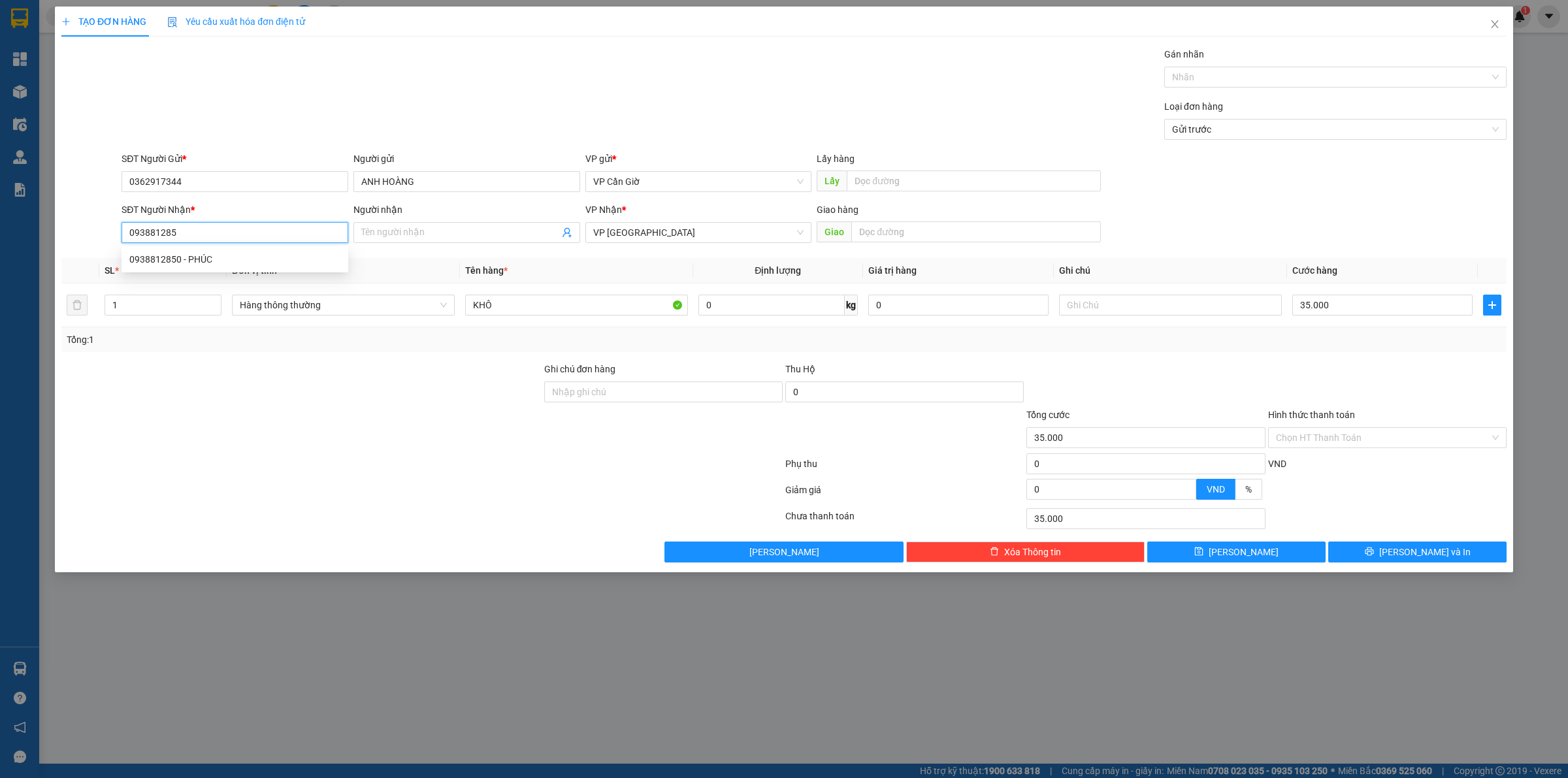
type input "0938812850"
click at [237, 263] on div "0938812850 - PHÚC" at bounding box center [235, 259] width 211 height 14
type input "PHÚC"
type input "160.000"
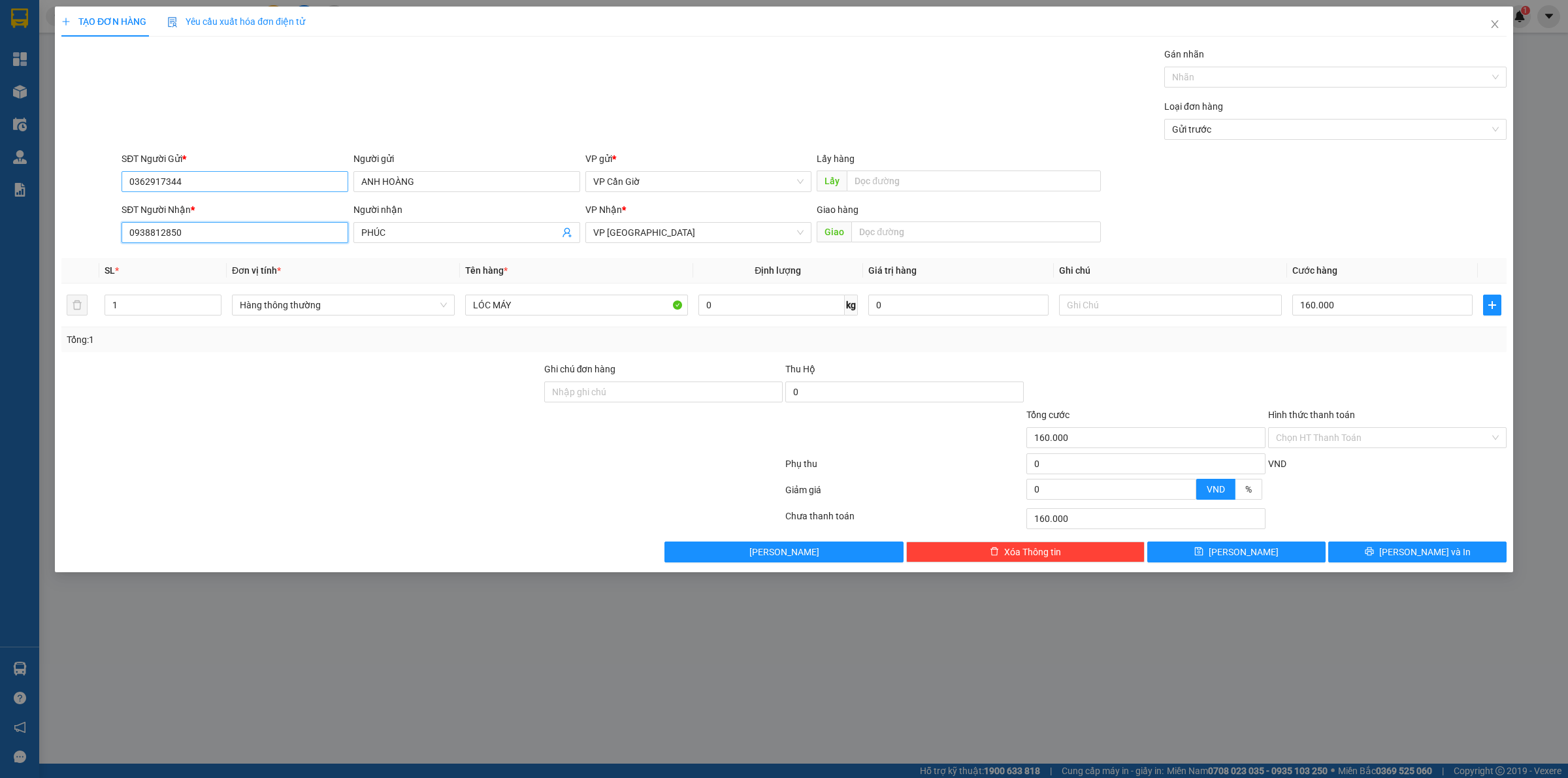
type input "0938812850"
click at [258, 174] on input "0362917344" at bounding box center [235, 181] width 226 height 21
click at [1367, 308] on input "160.000" at bounding box center [1382, 305] width 180 height 21
click at [576, 307] on input "LÓC MÁY" at bounding box center [576, 305] width 223 height 21
type input "L"
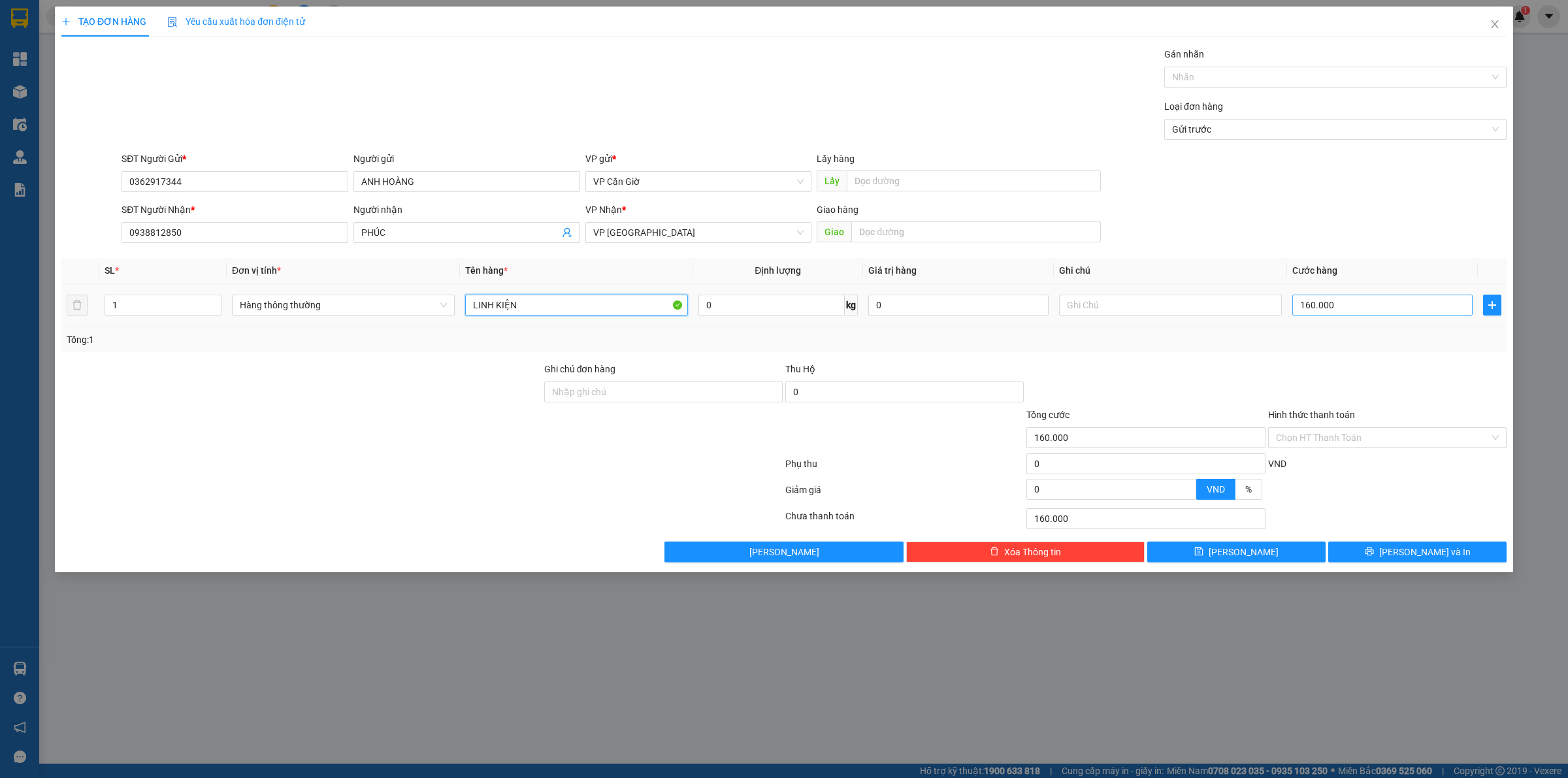
type input "LINH KIỆN"
click at [1363, 302] on input "160.000" at bounding box center [1382, 305] width 180 height 21
type input "4"
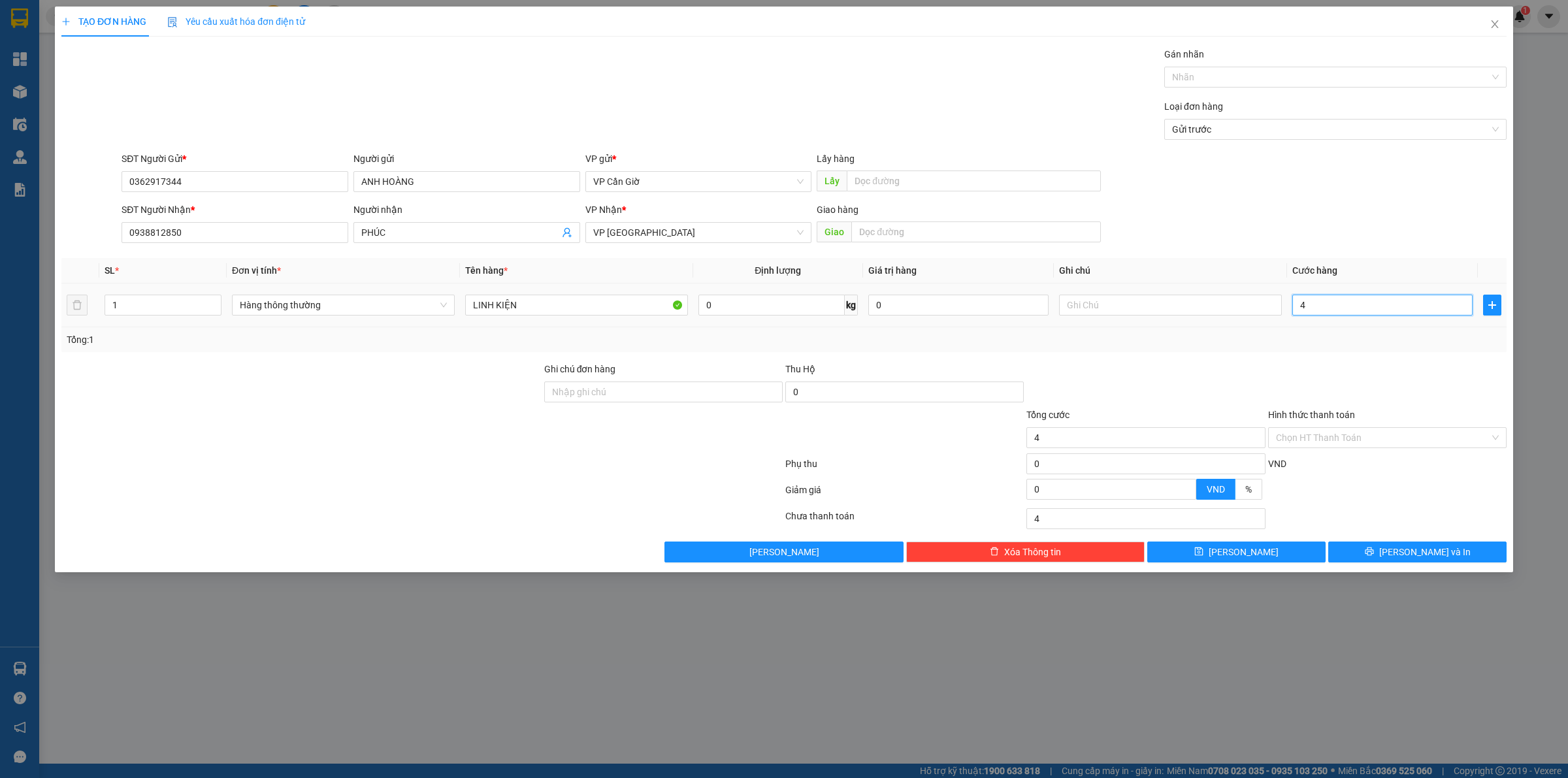
type input "45"
type input "450"
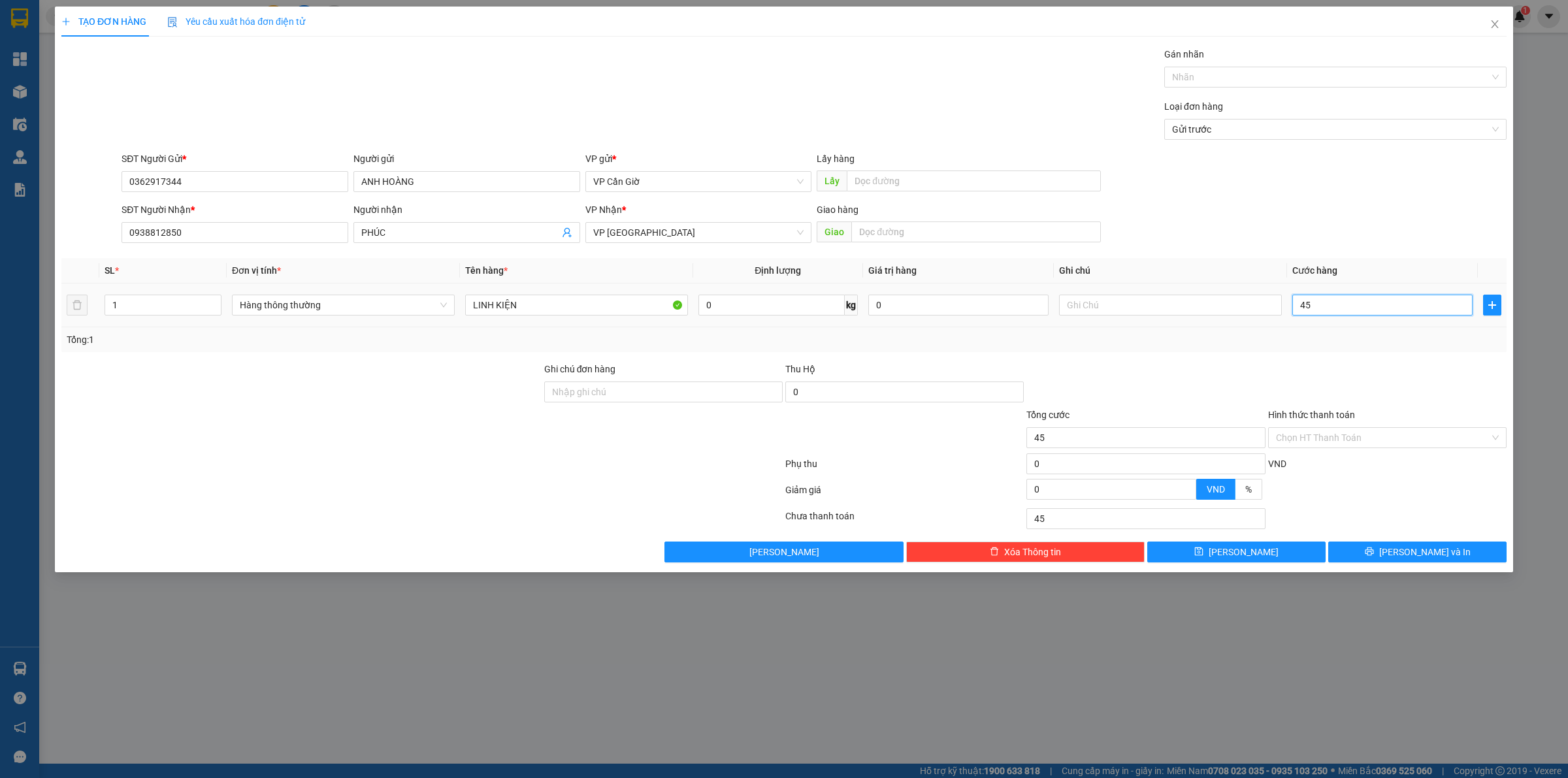
type input "450"
type input "4.500"
type input "45.000"
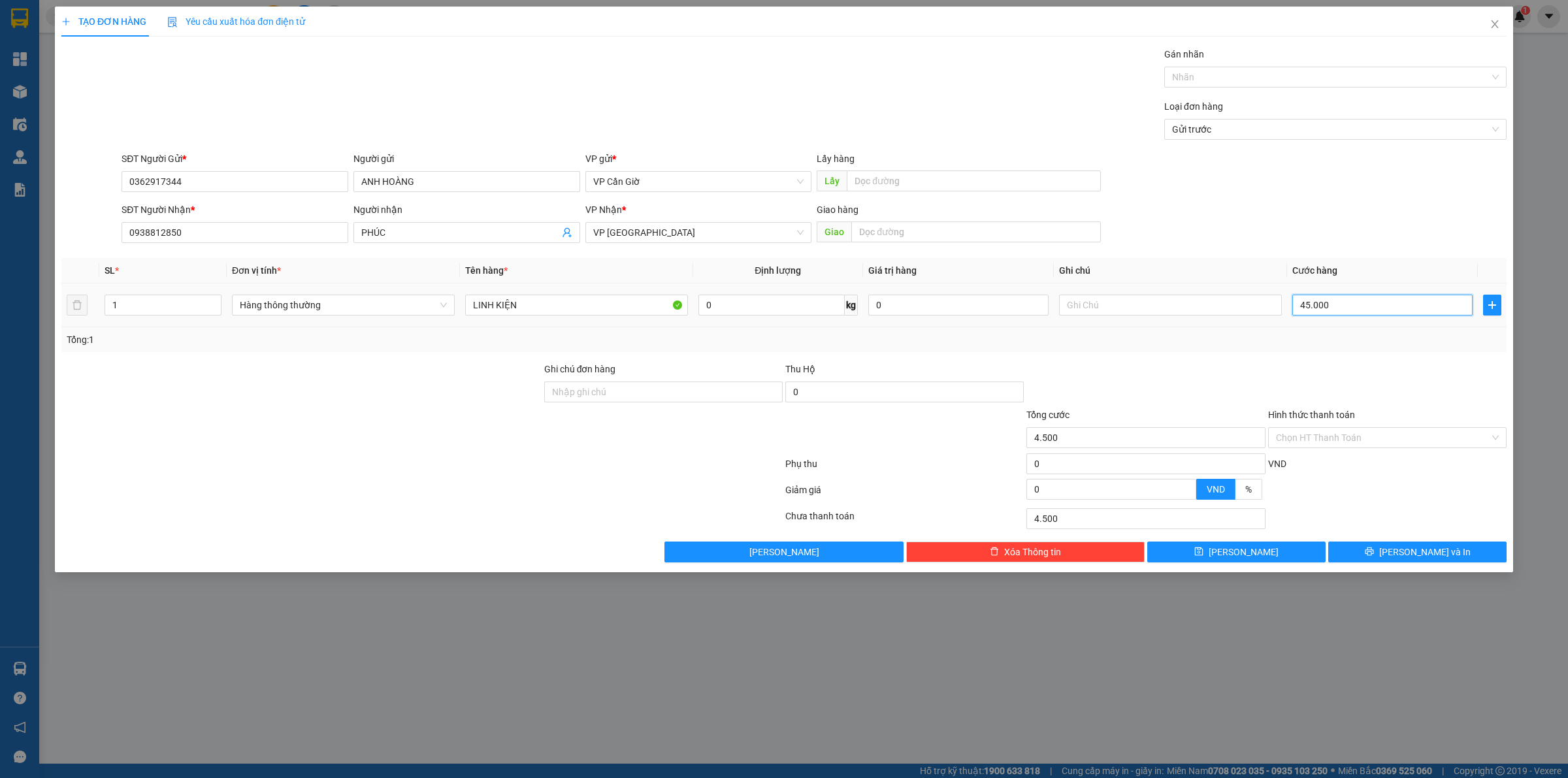
type input "45.000"
click at [1380, 448] on input "Hình thức thanh toán" at bounding box center [1383, 437] width 214 height 20
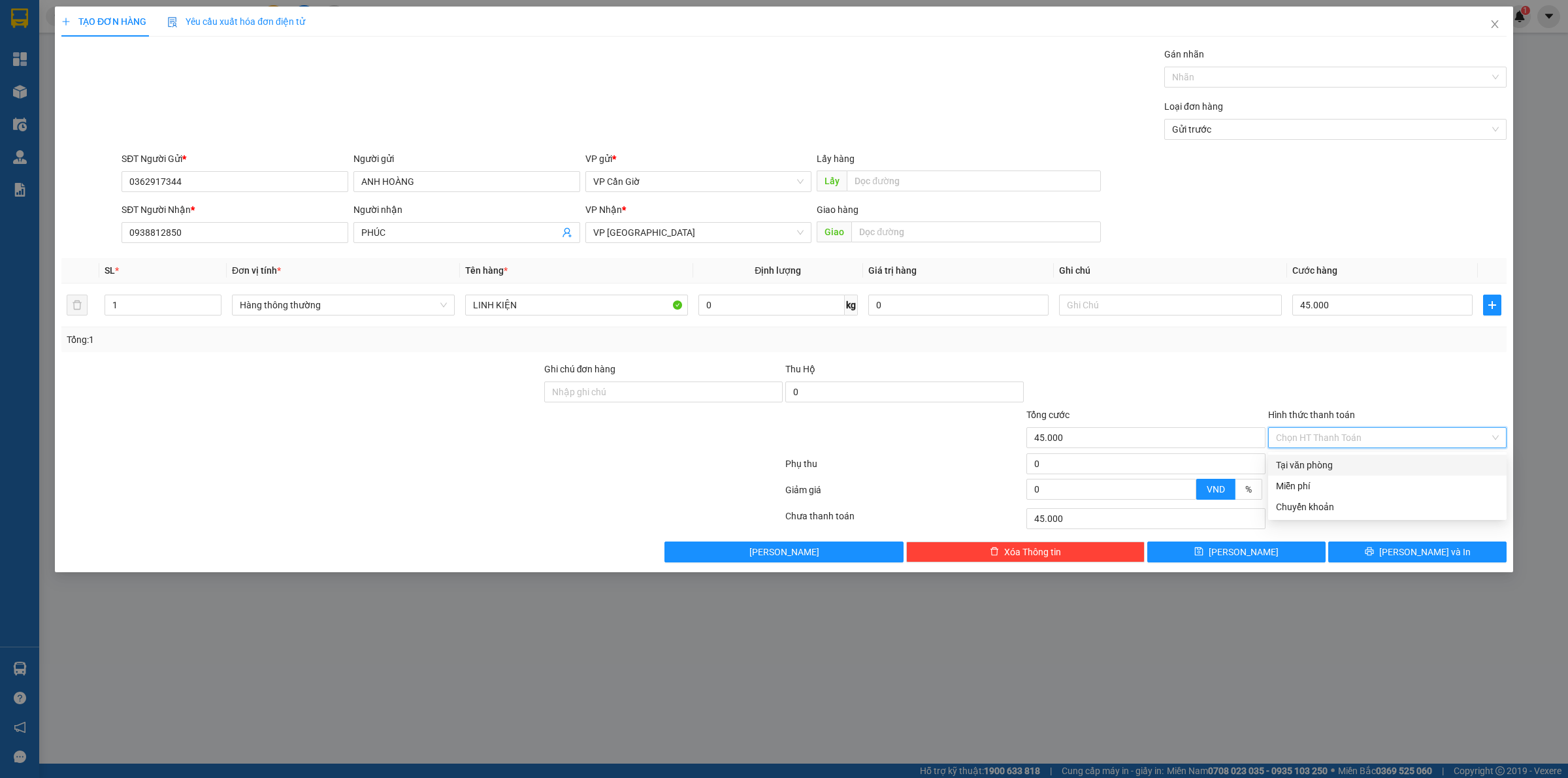
click at [1361, 459] on div "Tại văn phòng" at bounding box center [1387, 465] width 223 height 14
type input "0"
click at [1396, 543] on button "[PERSON_NAME] và In" at bounding box center [1417, 552] width 178 height 21
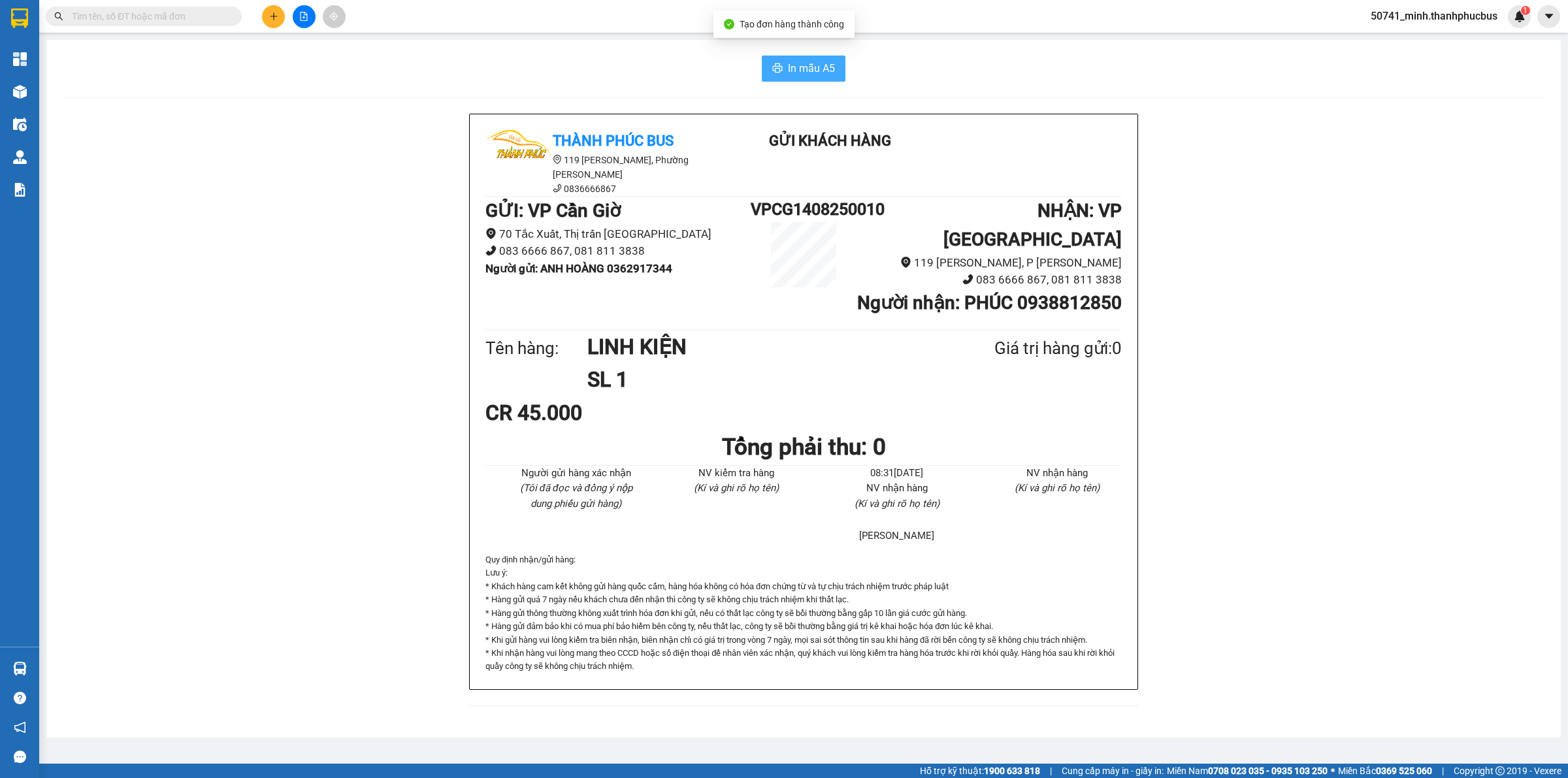
click at [806, 70] on span "In mẫu A5" at bounding box center [811, 68] width 47 height 16
